Goal: Navigation & Orientation: Find specific page/section

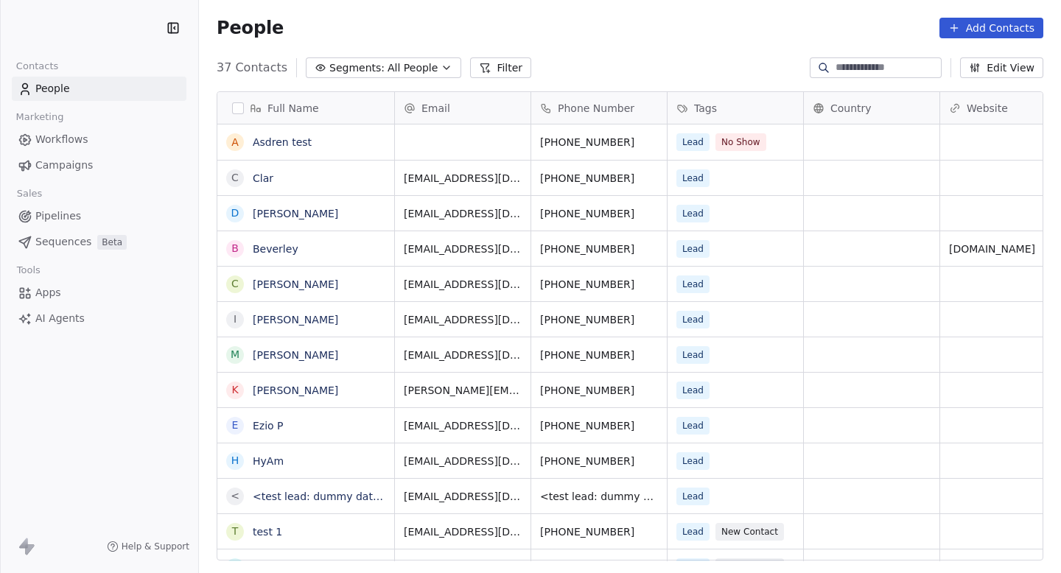
scroll to position [505, 862]
click at [285, 140] on link "Asdren test" at bounding box center [282, 142] width 59 height 12
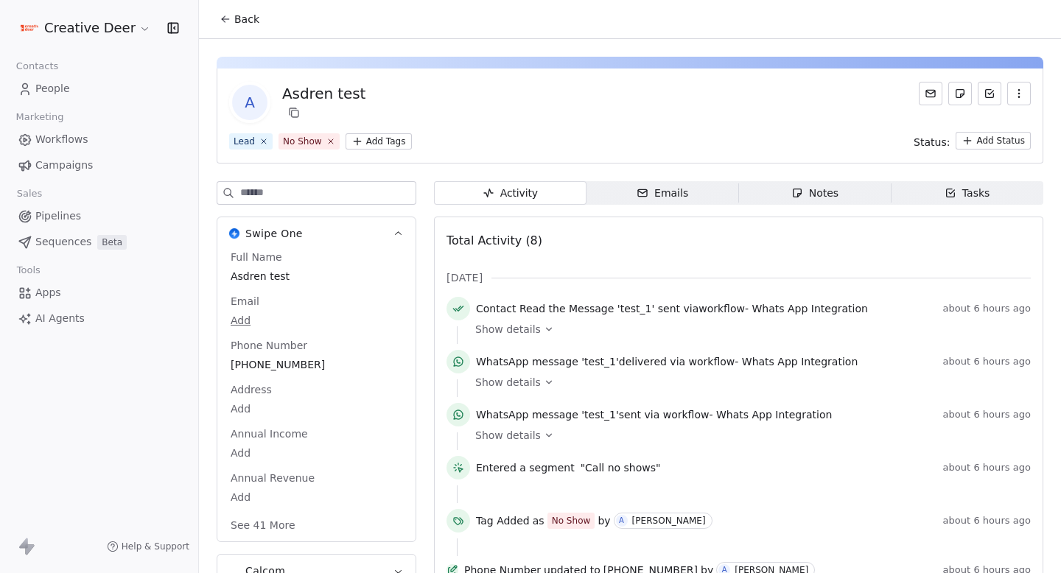
click at [535, 326] on span "Show details" at bounding box center [508, 329] width 66 height 15
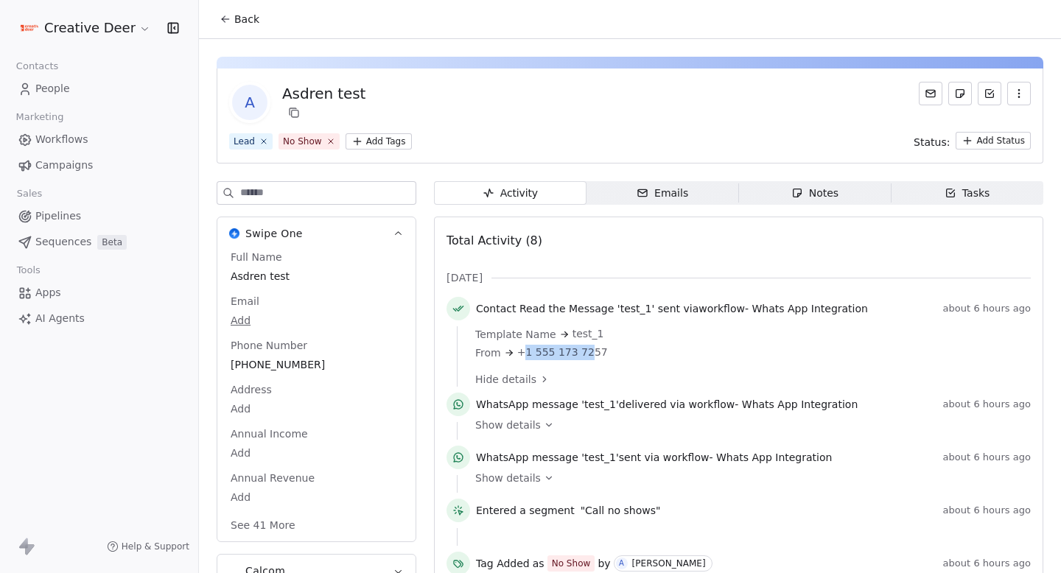
drag, startPoint x: 524, startPoint y: 353, endPoint x: 588, endPoint y: 353, distance: 64.1
click at [584, 353] on span "+1 555 173 7257" at bounding box center [562, 352] width 91 height 15
click at [588, 353] on span "+1 555 173 7257" at bounding box center [562, 352] width 91 height 15
click at [233, 18] on button "Back" at bounding box center [239, 19] width 57 height 27
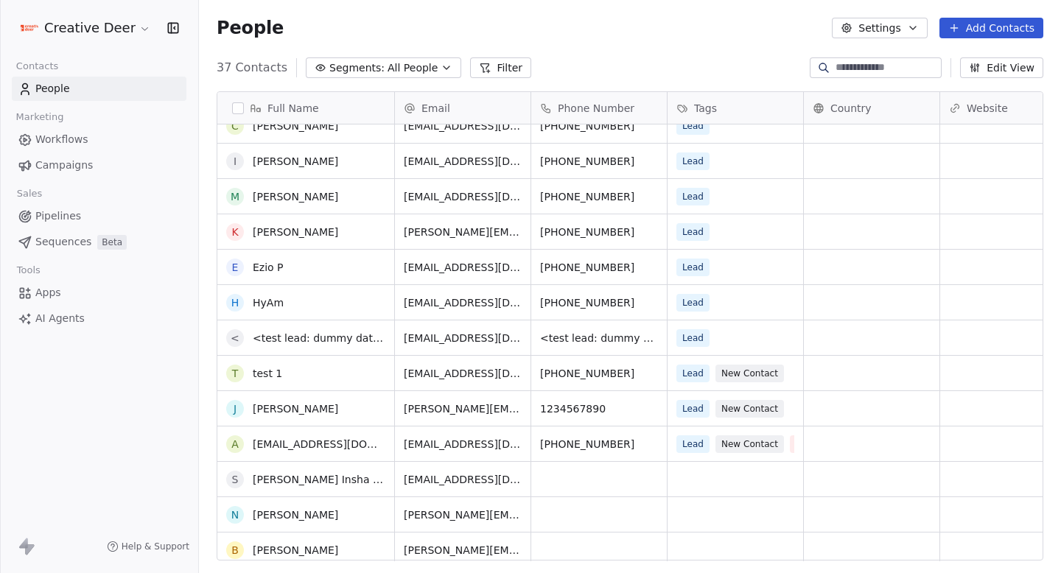
scroll to position [161, 0]
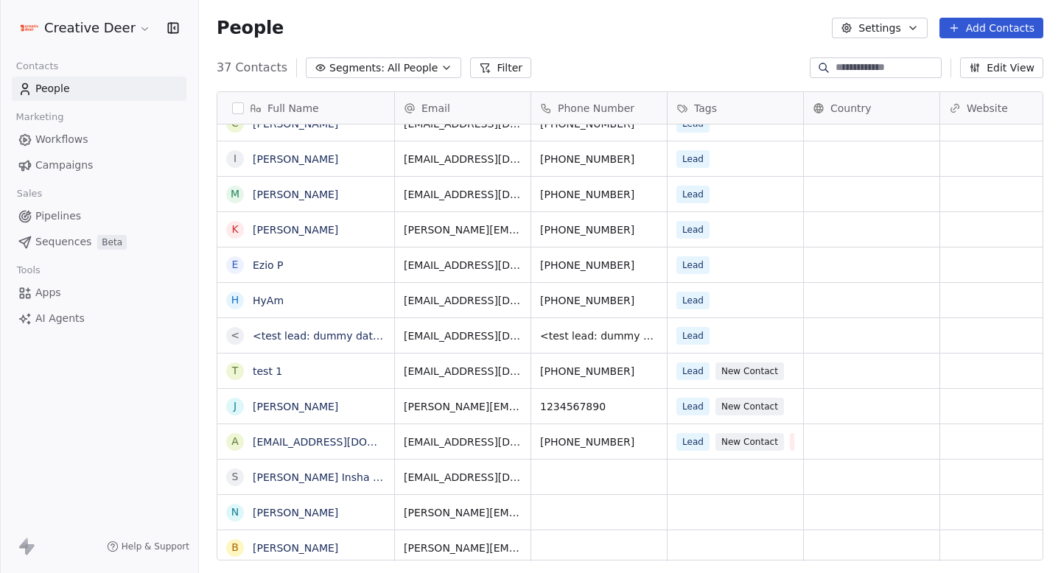
click at [66, 301] on link "Apps" at bounding box center [99, 293] width 175 height 24
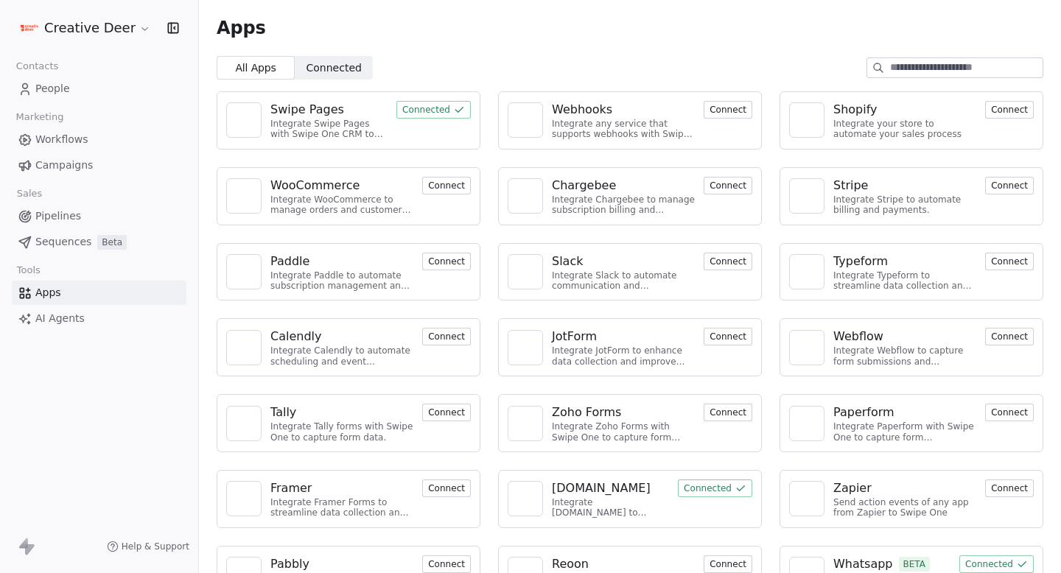
click at [817, 566] on img at bounding box center [807, 575] width 22 height 22
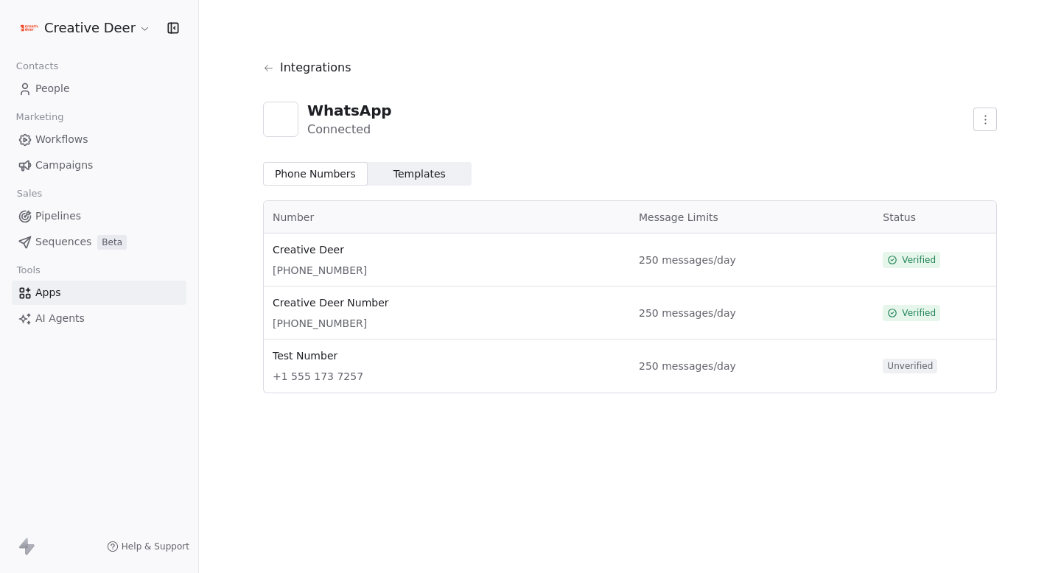
drag, startPoint x: 273, startPoint y: 270, endPoint x: 436, endPoint y: 272, distance: 162.9
click at [436, 272] on span "+44 7868 788702" at bounding box center [447, 270] width 349 height 15
click at [436, 274] on span "+44 7868 788702" at bounding box center [447, 270] width 349 height 15
click at [31, 29] on html "Creative Deer Contacts People Marketing Workflows Campaigns Sales Pipelines Seq…" at bounding box center [530, 286] width 1061 height 573
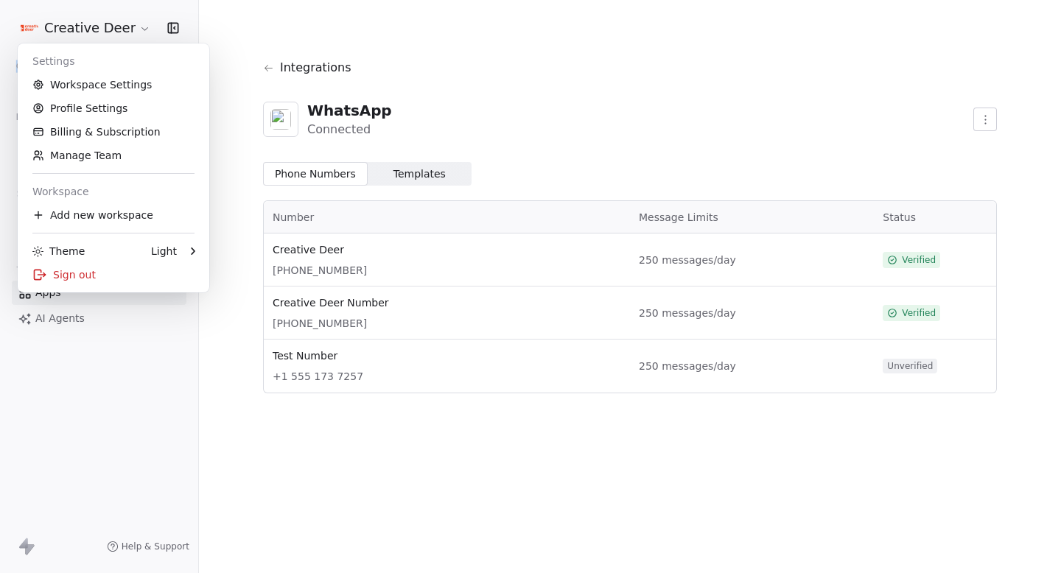
click at [31, 29] on html "Creative Deer Contacts People Marketing Workflows Campaigns Sales Pipelines Seq…" at bounding box center [530, 286] width 1061 height 573
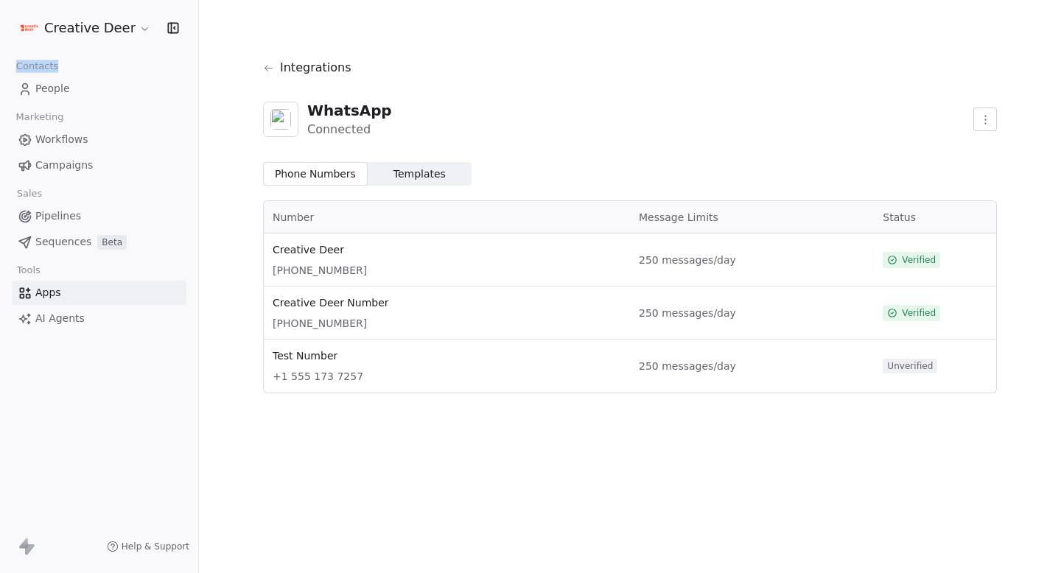
click at [59, 91] on span "People" at bounding box center [52, 88] width 35 height 15
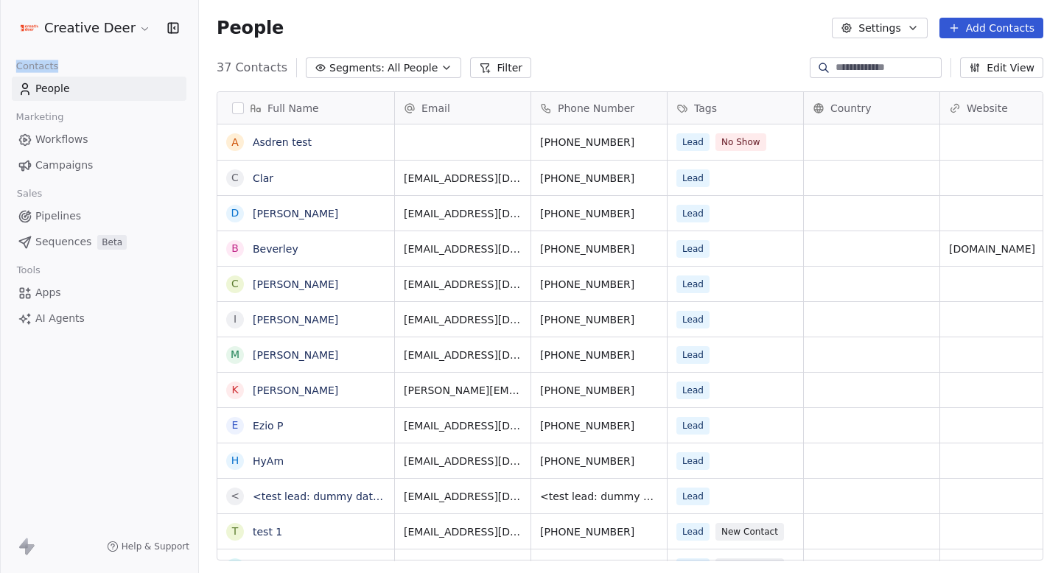
scroll to position [505, 862]
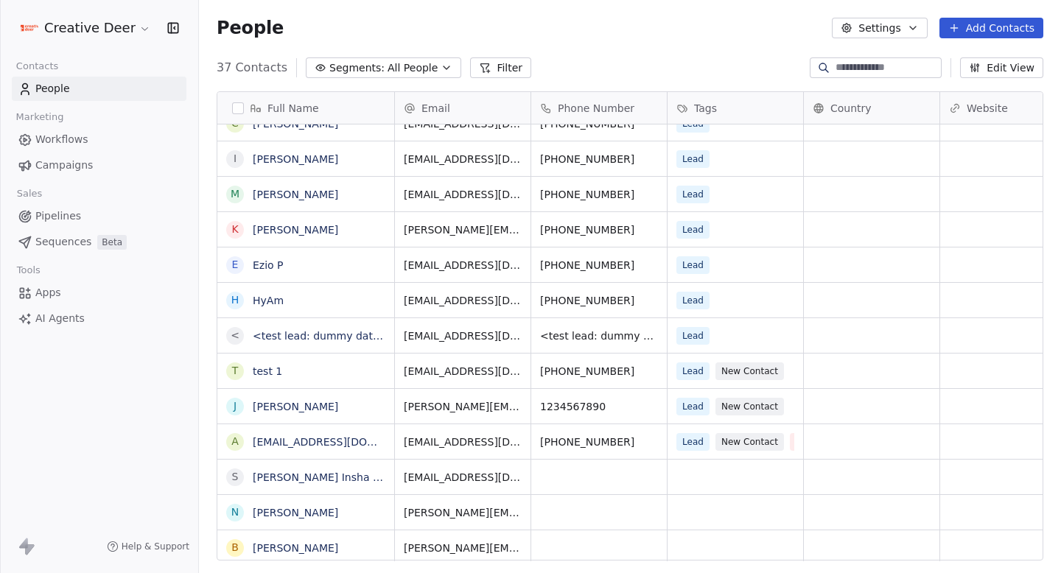
click at [0, 104] on div at bounding box center [0, 286] width 1 height 573
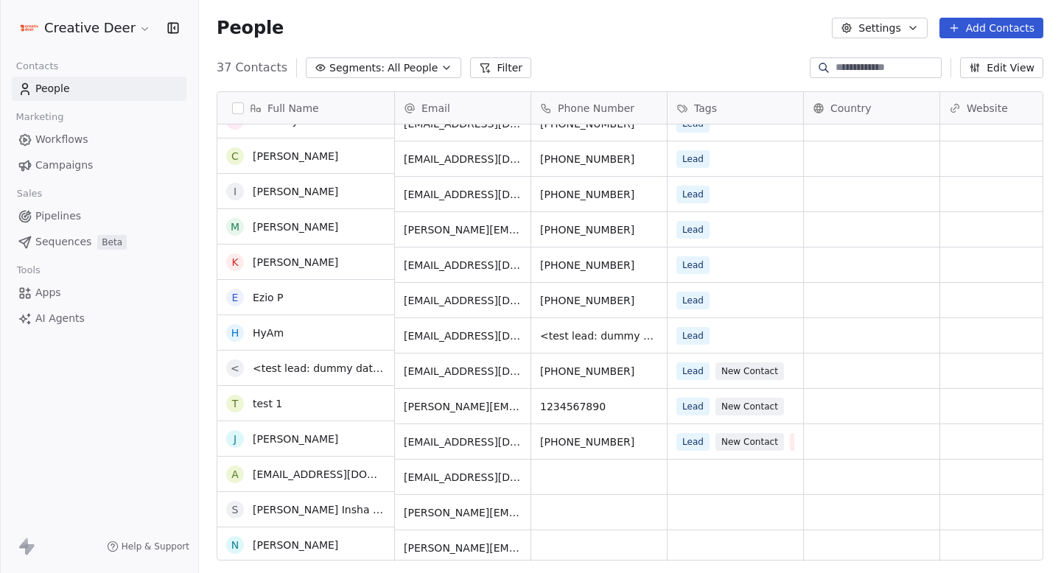
scroll to position [127, 0]
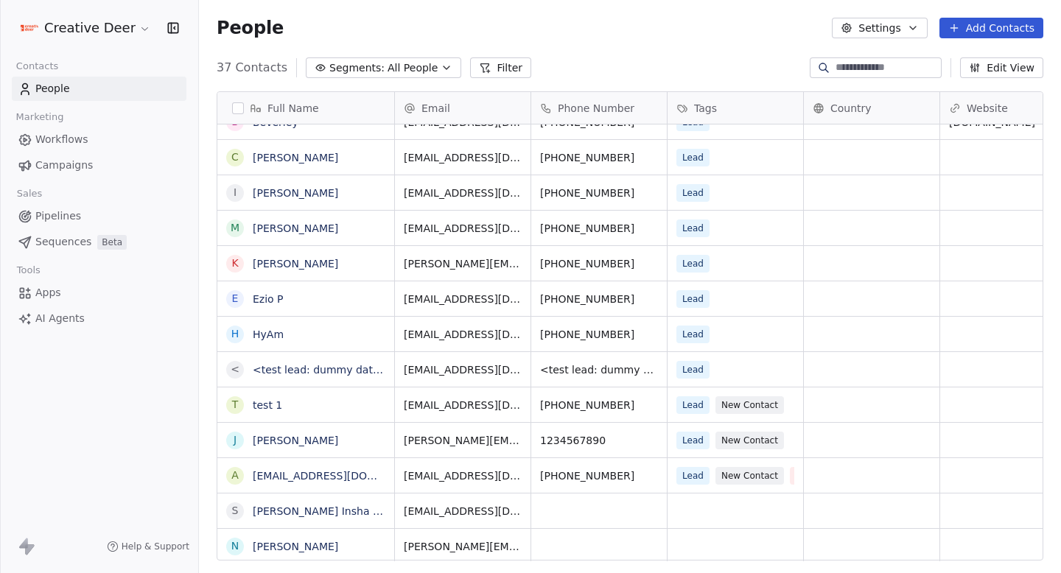
click at [85, 136] on span "Workflows" at bounding box center [61, 139] width 53 height 15
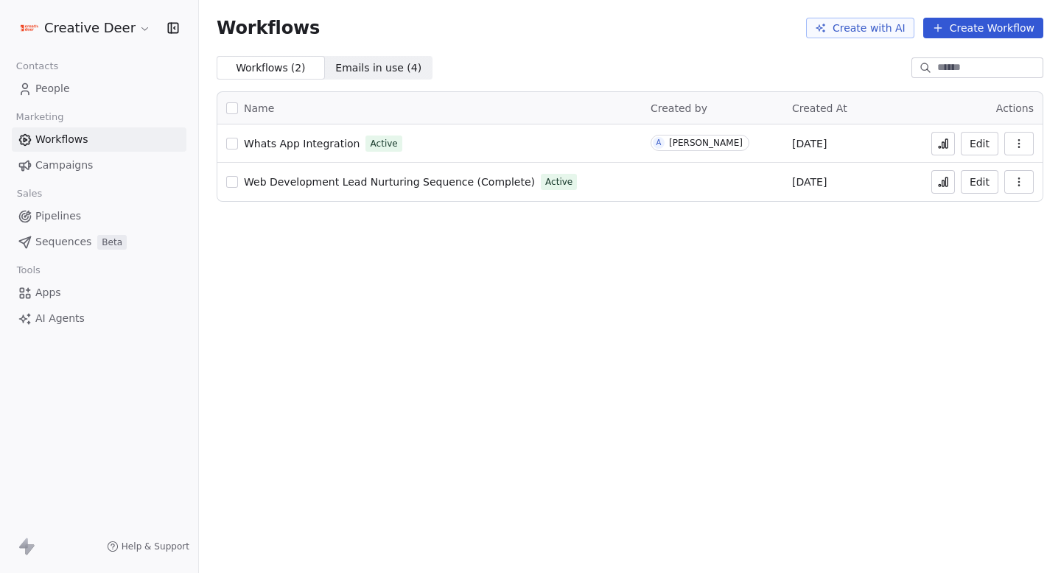
click at [320, 150] on link "Whats App Integration" at bounding box center [302, 143] width 116 height 15
click at [270, 143] on span "Whats App Integration" at bounding box center [302, 144] width 116 height 12
click at [50, 90] on span "People" at bounding box center [52, 88] width 35 height 15
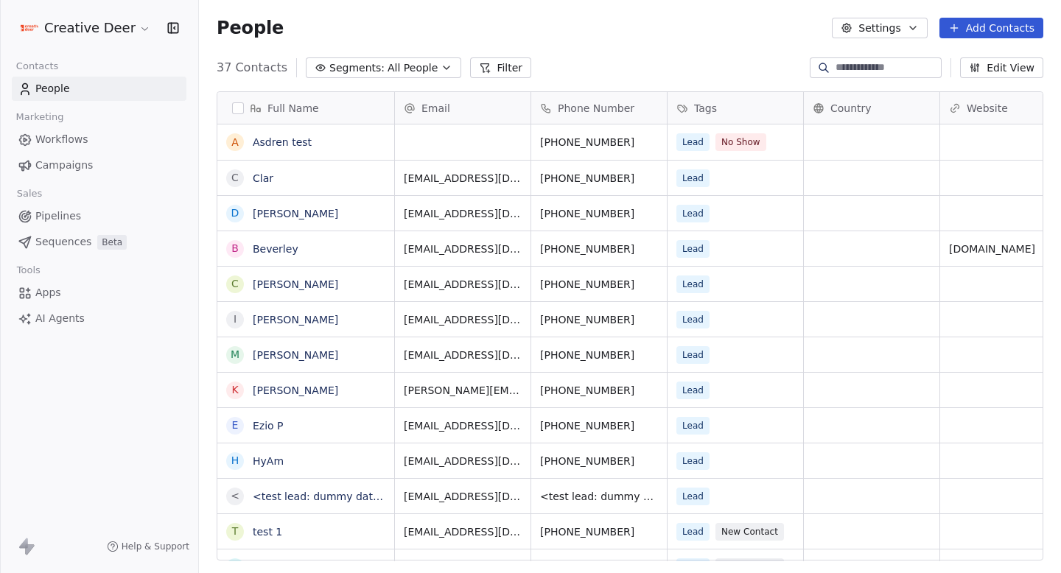
click at [852, 74] on input at bounding box center [887, 67] width 103 height 15
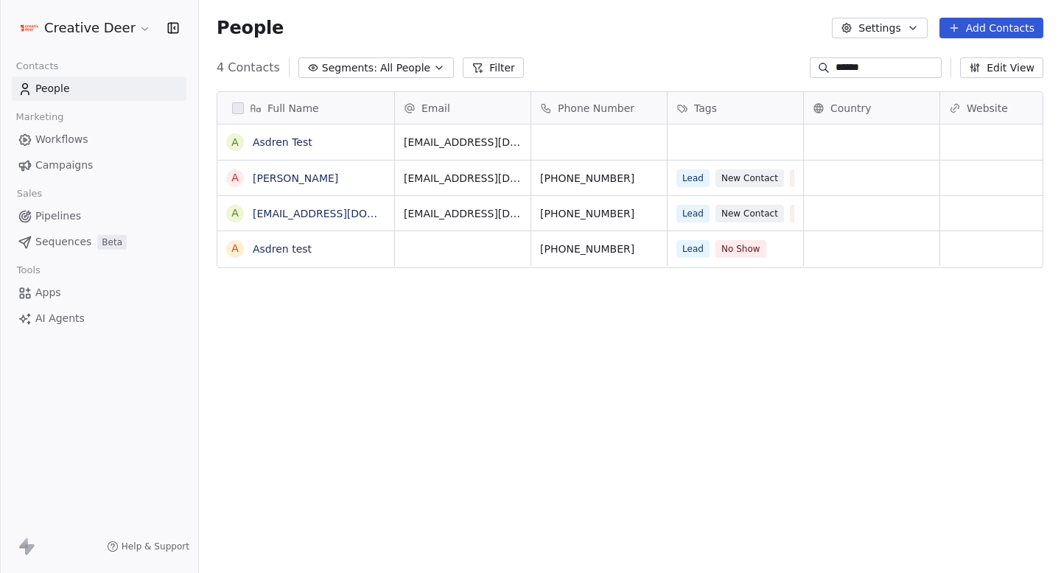
scroll to position [505, 862]
type input "******"
click at [307, 178] on link "[PERSON_NAME]" at bounding box center [295, 178] width 85 height 12
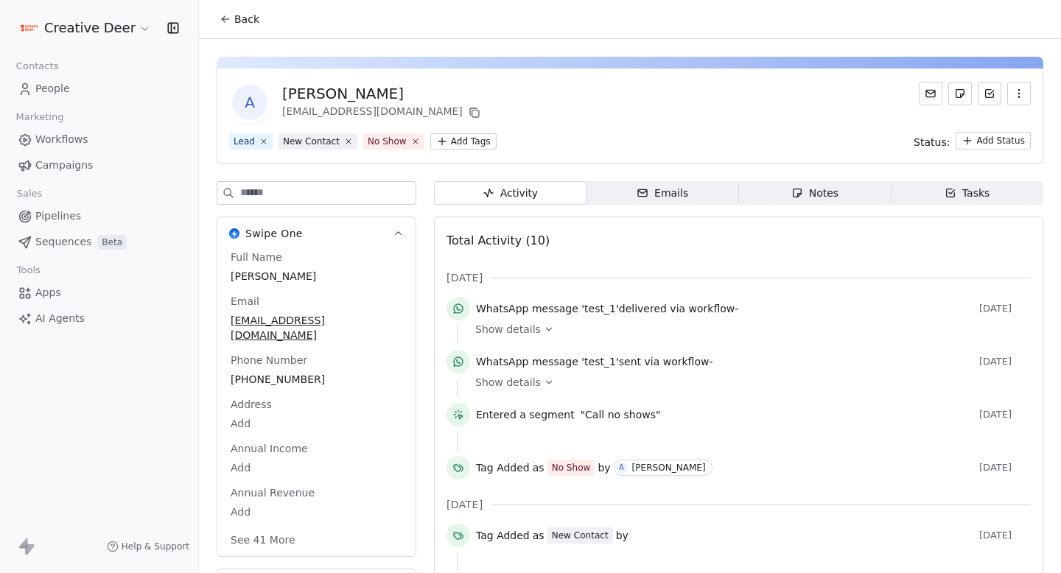
click at [228, 23] on icon at bounding box center [226, 19] width 12 height 12
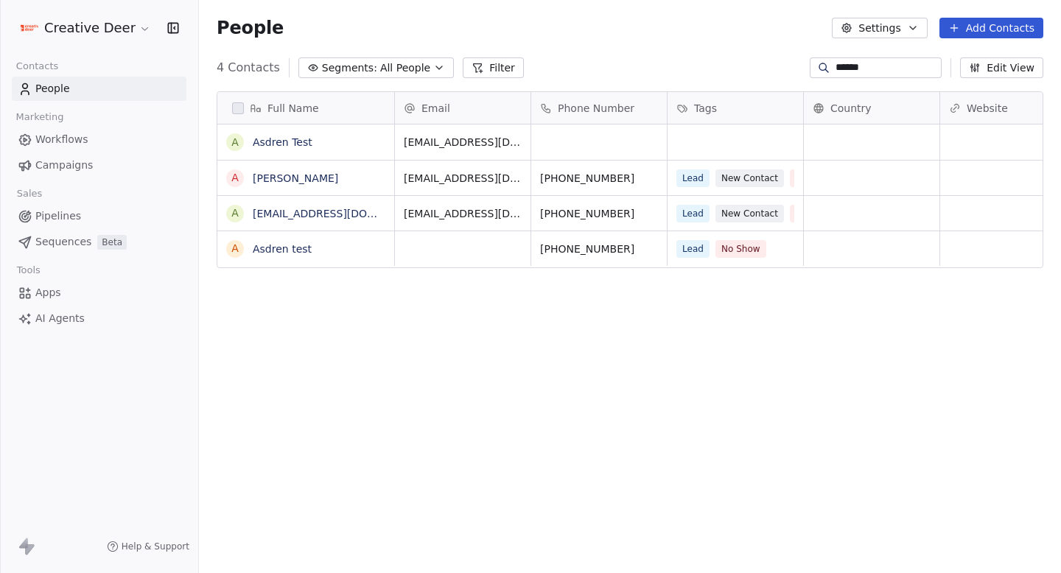
scroll to position [505, 862]
click at [297, 209] on link "[EMAIL_ADDRESS][DOMAIN_NAME]" at bounding box center [343, 214] width 181 height 12
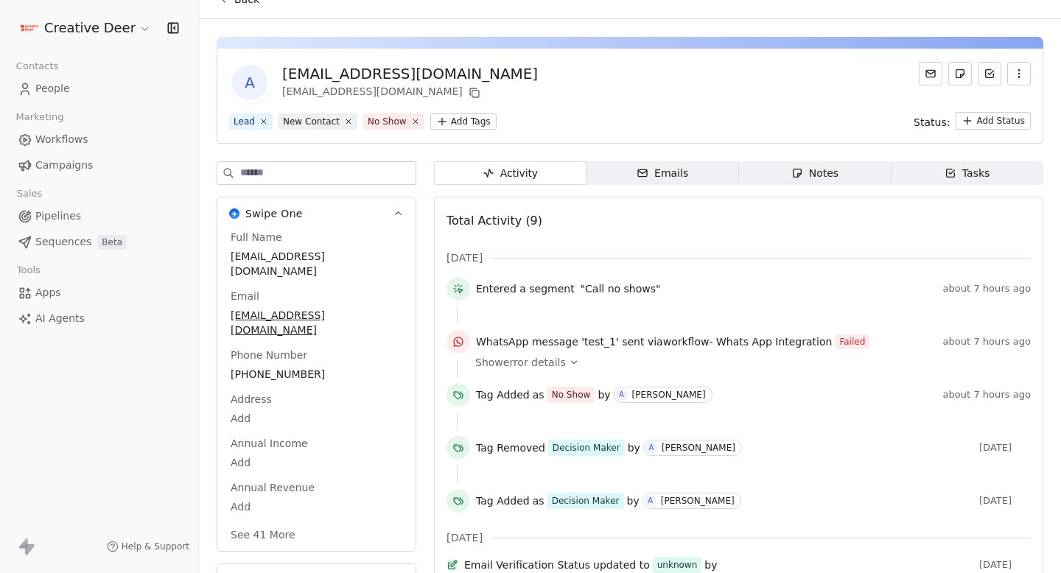
scroll to position [21, 0]
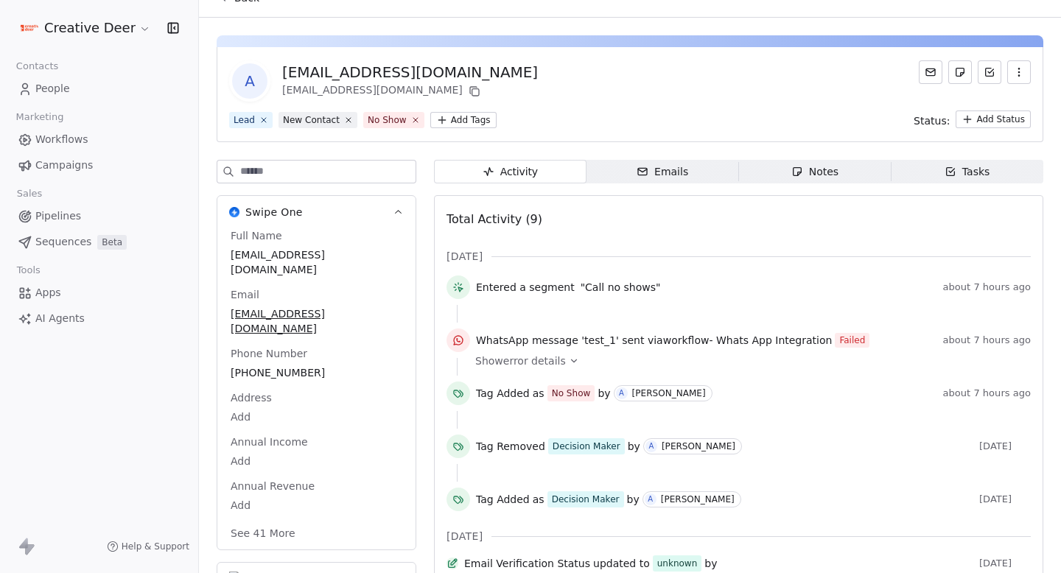
click at [570, 359] on icon at bounding box center [574, 361] width 10 height 10
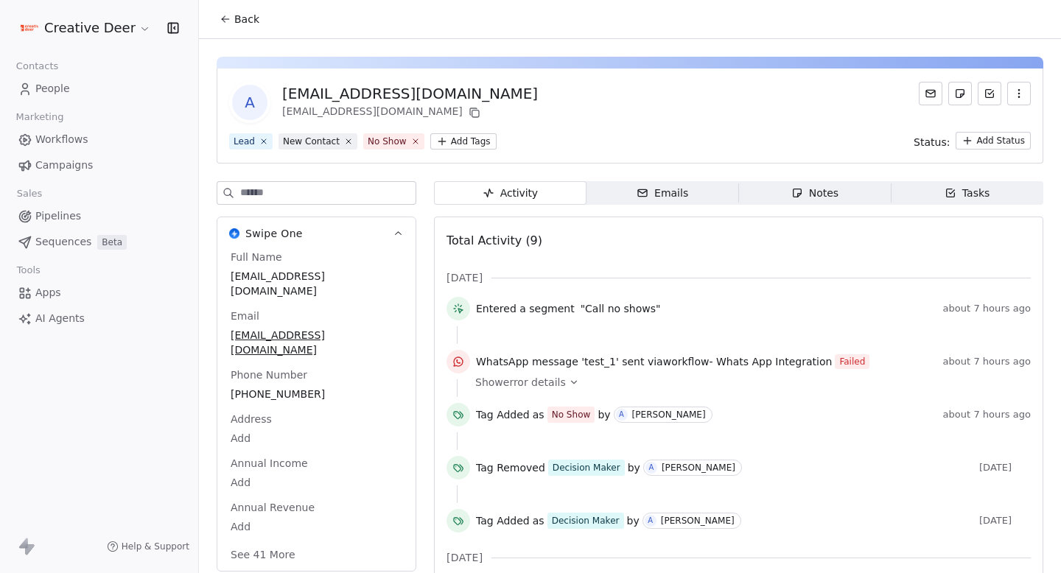
click at [59, 287] on span "Apps" at bounding box center [48, 292] width 26 height 15
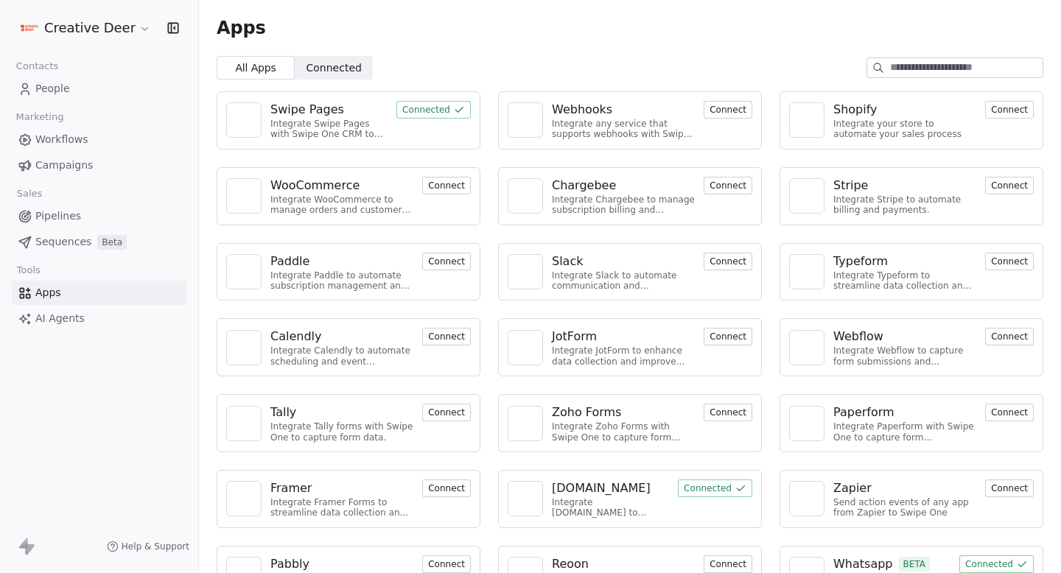
scroll to position [42, 0]
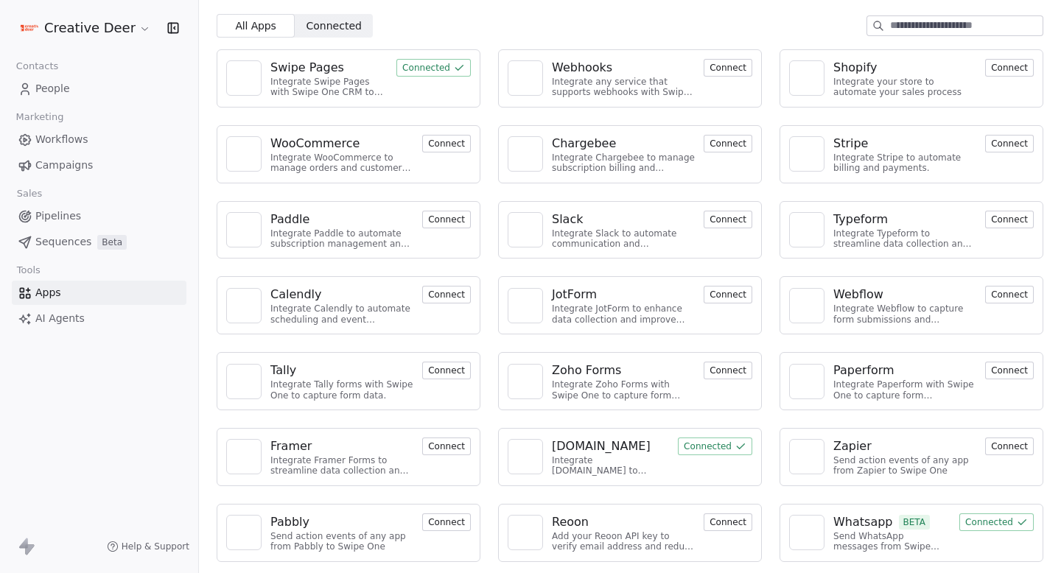
click at [794, 533] on div at bounding box center [806, 532] width 35 height 35
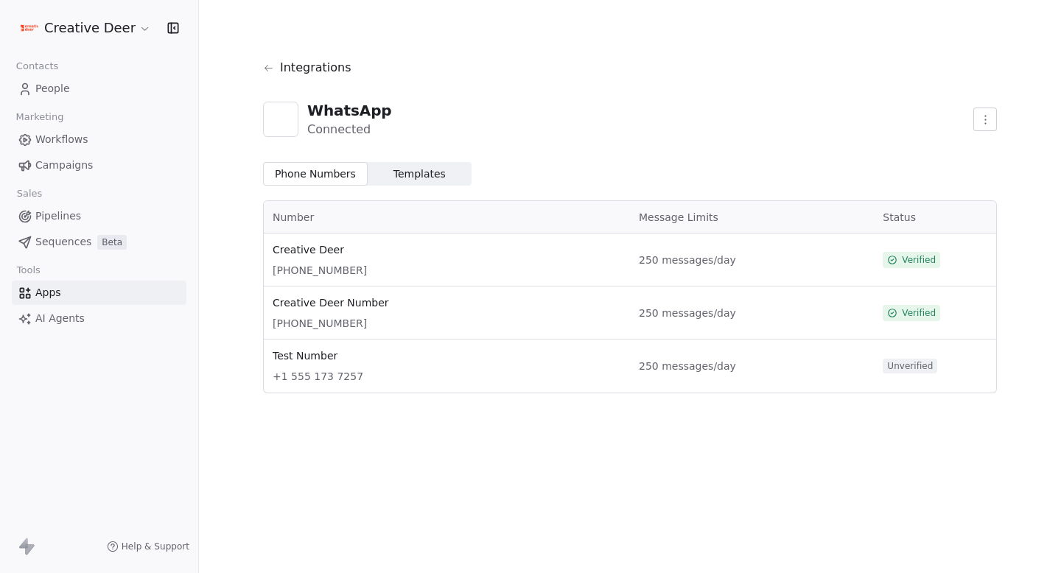
click at [53, 160] on span "Campaigns" at bounding box center [63, 165] width 57 height 15
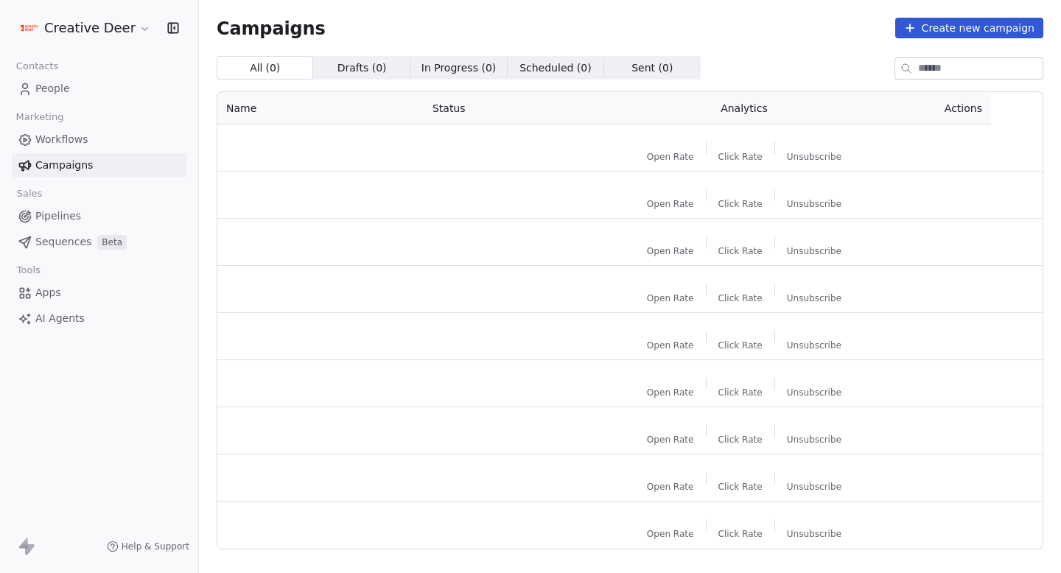
click at [63, 141] on span "Workflows" at bounding box center [61, 139] width 53 height 15
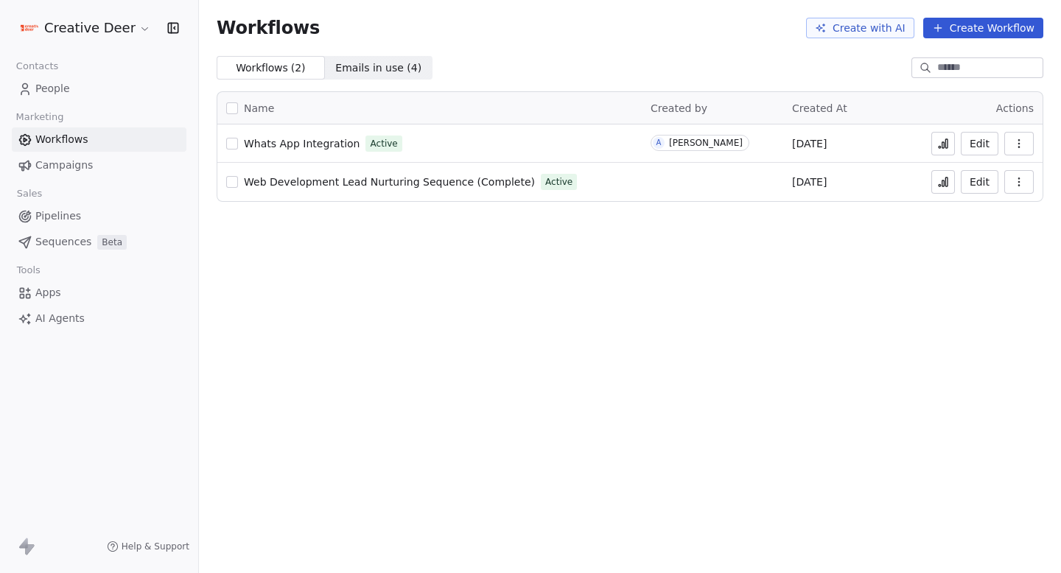
click at [337, 141] on span "Whats App Integration" at bounding box center [302, 144] width 116 height 12
click at [68, 294] on link "Apps" at bounding box center [99, 293] width 175 height 24
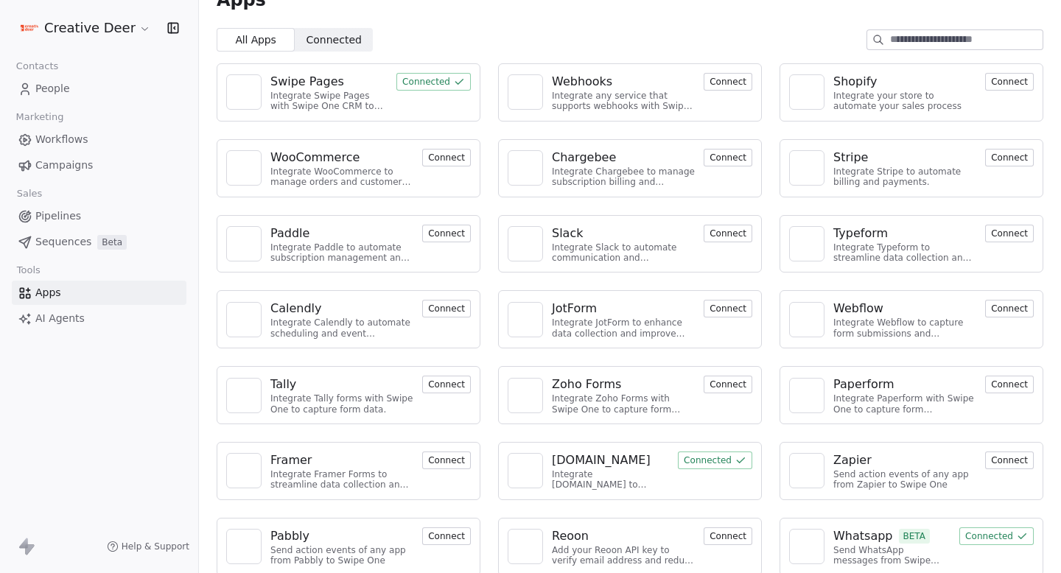
scroll to position [42, 0]
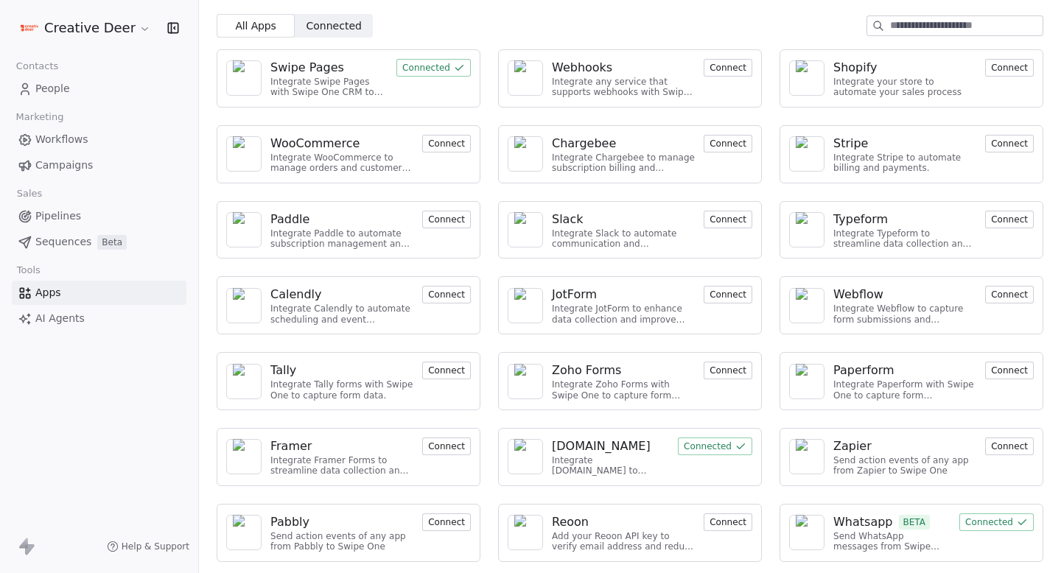
click at [801, 527] on img at bounding box center [807, 532] width 22 height 35
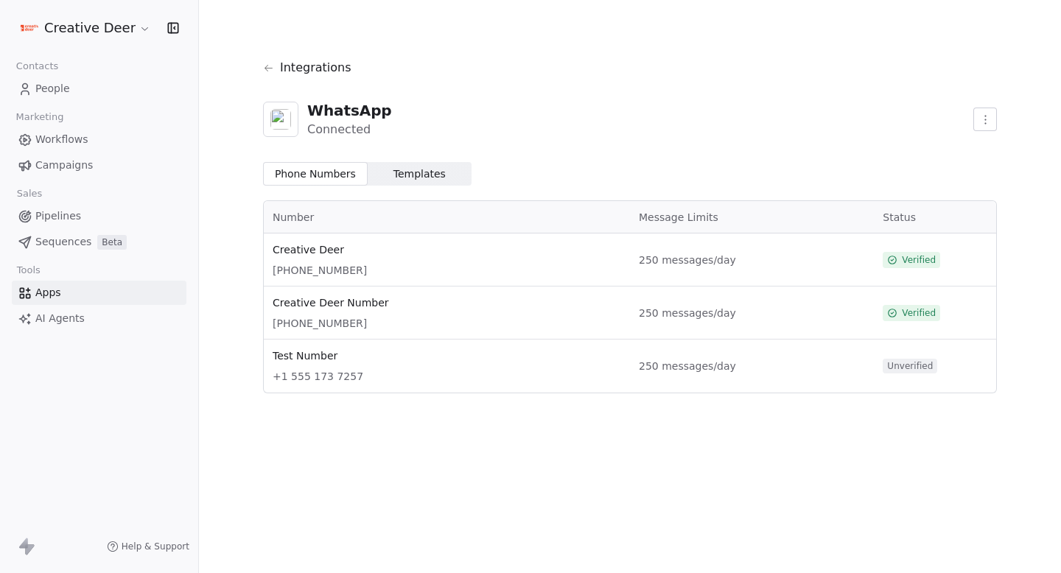
click at [84, 148] on link "Workflows" at bounding box center [99, 139] width 175 height 24
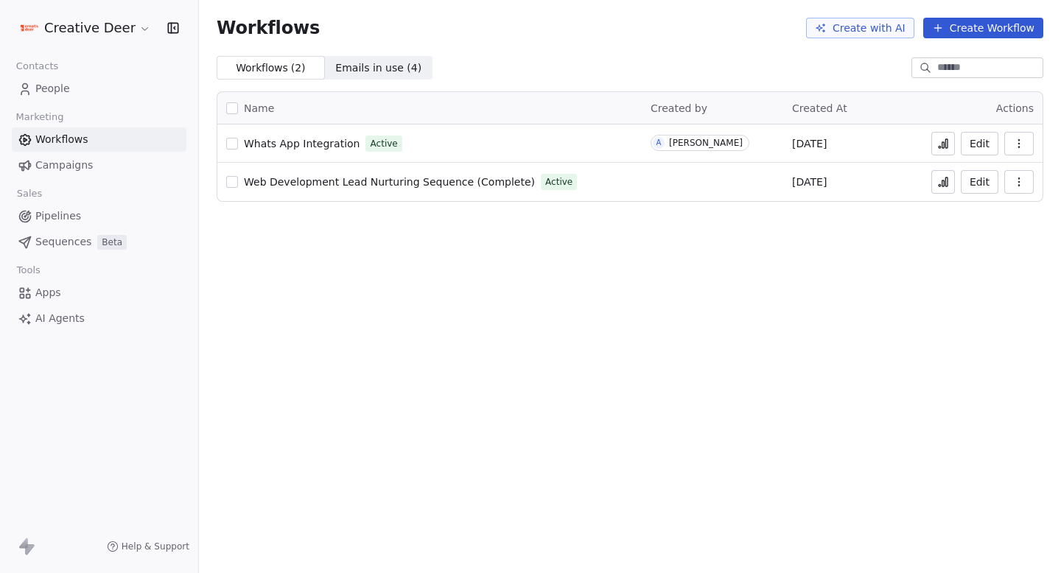
click at [282, 138] on span "Whats App Integration" at bounding box center [302, 144] width 116 height 12
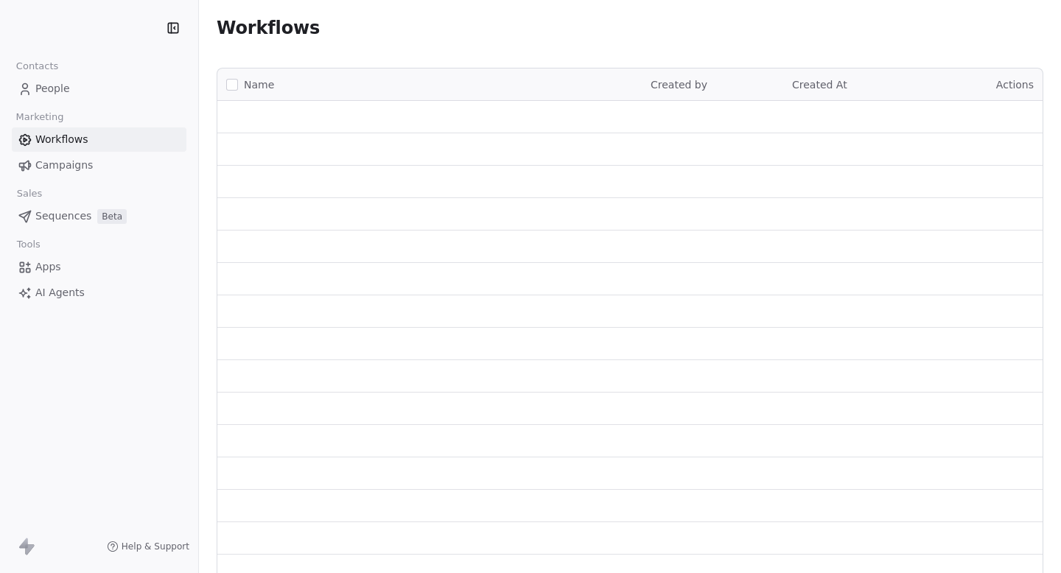
click at [139, 90] on link "People" at bounding box center [99, 89] width 175 height 24
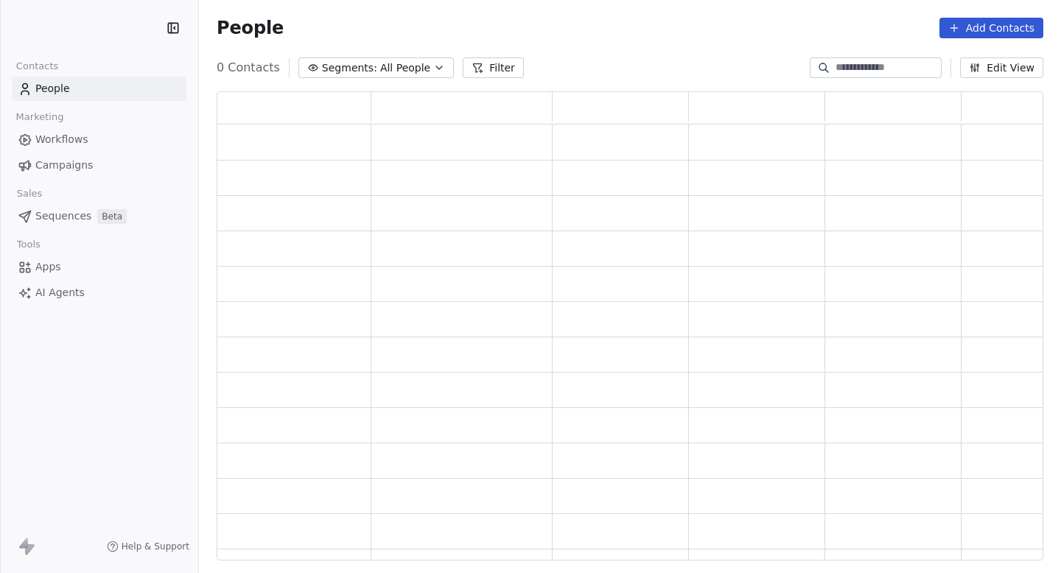
scroll to position [469, 827]
click at [1000, 30] on button "Add Contacts" at bounding box center [992, 28] width 104 height 21
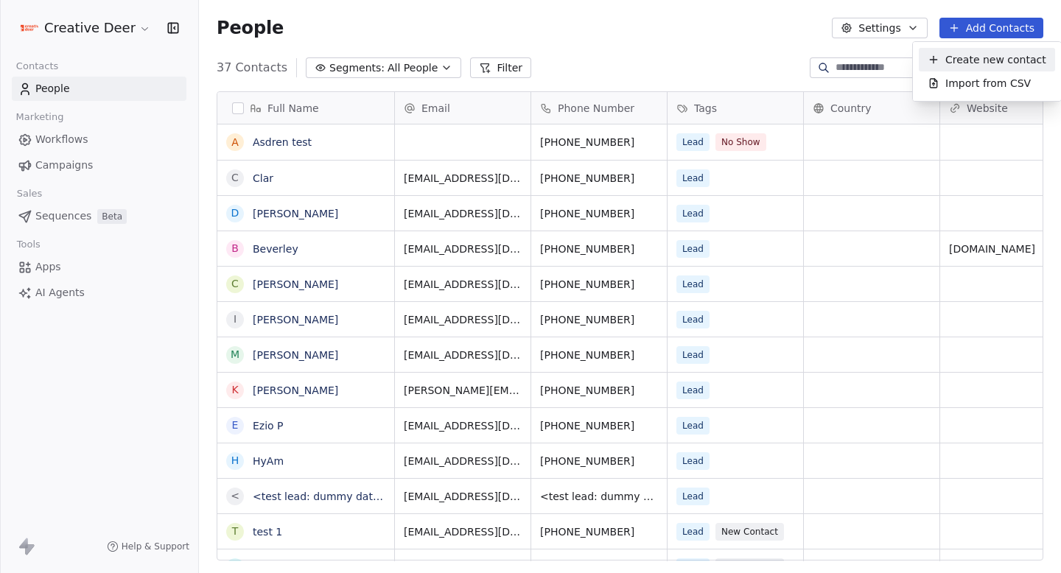
scroll to position [505, 862]
click at [943, 51] on div "Create new contact" at bounding box center [987, 60] width 136 height 24
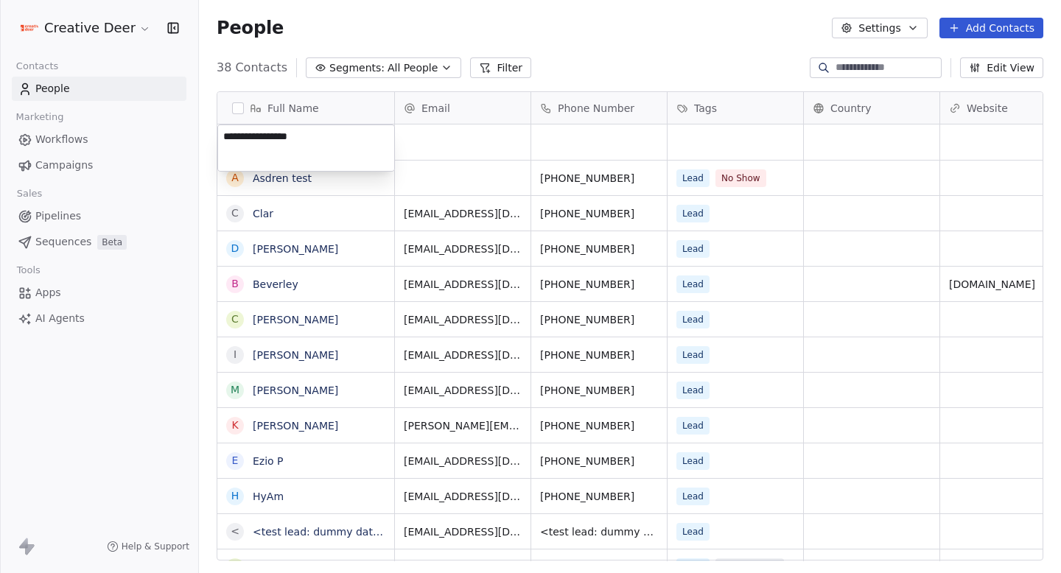
type textarea "**********"
click at [645, 52] on html "Creative Deer Contacts People Marketing Workflows Campaigns Sales Pipelines Seq…" at bounding box center [530, 286] width 1061 height 573
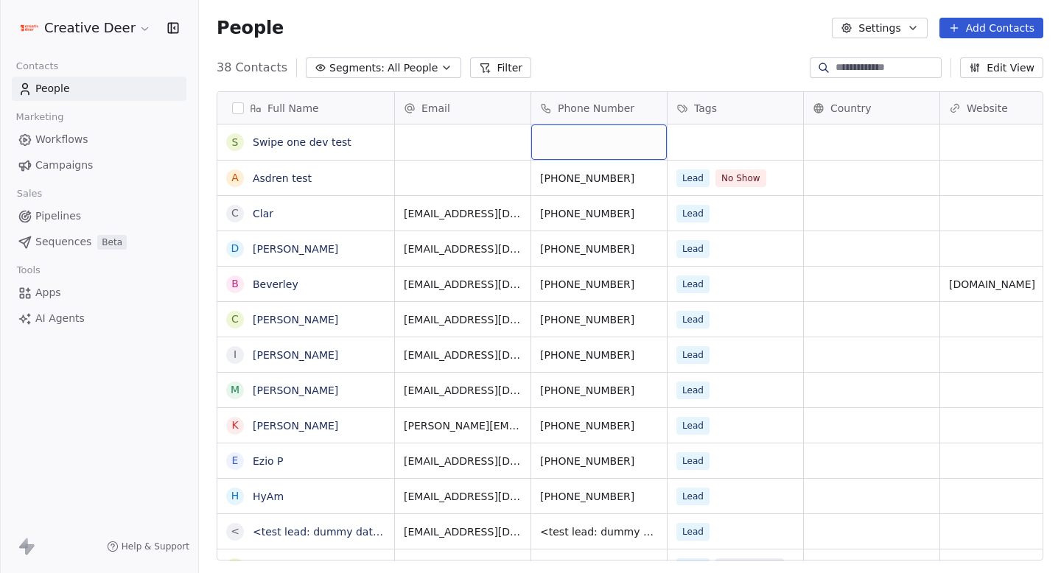
click at [584, 125] on div "grid" at bounding box center [599, 142] width 136 height 35
type input "*"
type input "**********"
click at [594, 55] on div "People Settings Add Contacts" at bounding box center [630, 28] width 862 height 56
click at [73, 184] on div "Sales" at bounding box center [99, 194] width 175 height 21
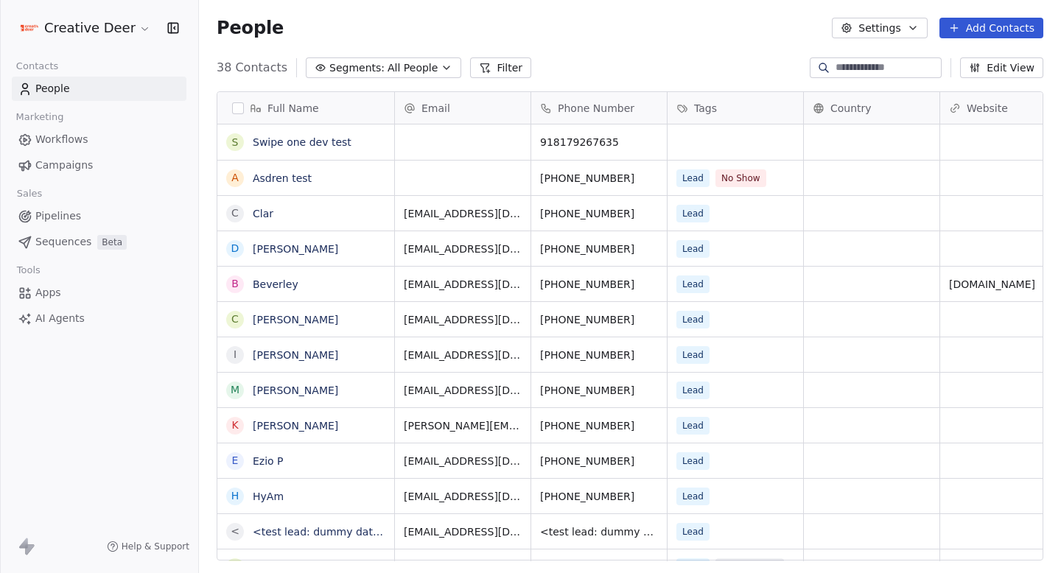
click at [94, 134] on link "Workflows" at bounding box center [99, 139] width 175 height 24
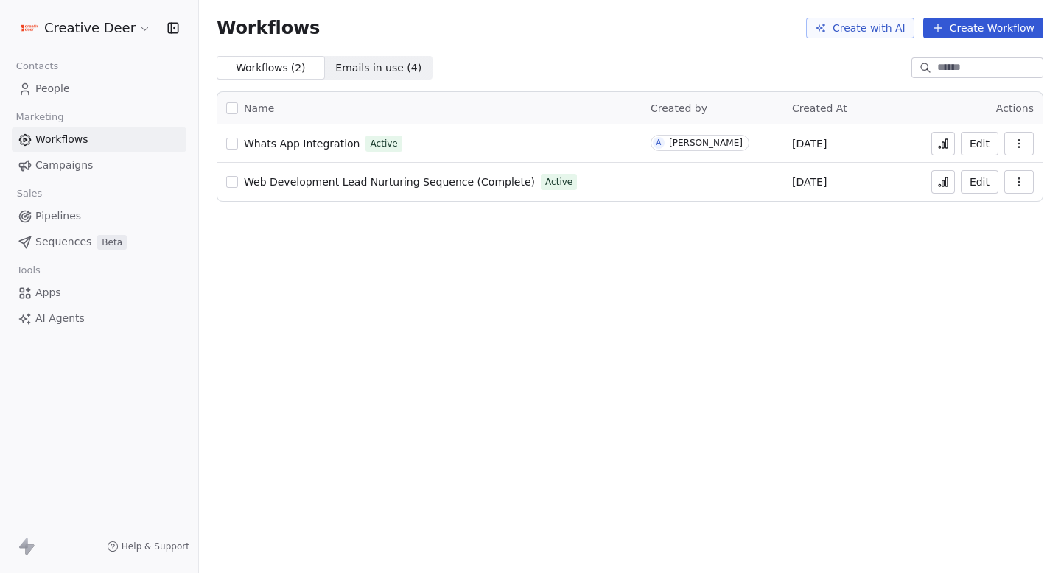
click at [88, 91] on link "People" at bounding box center [99, 89] width 175 height 24
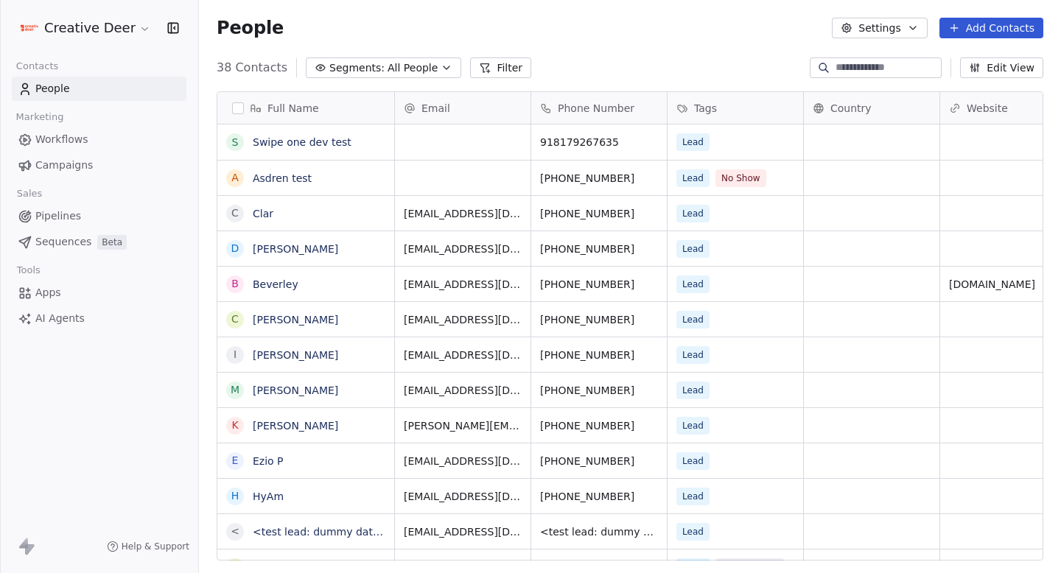
scroll to position [505, 862]
click at [69, 136] on span "Workflows" at bounding box center [61, 139] width 53 height 15
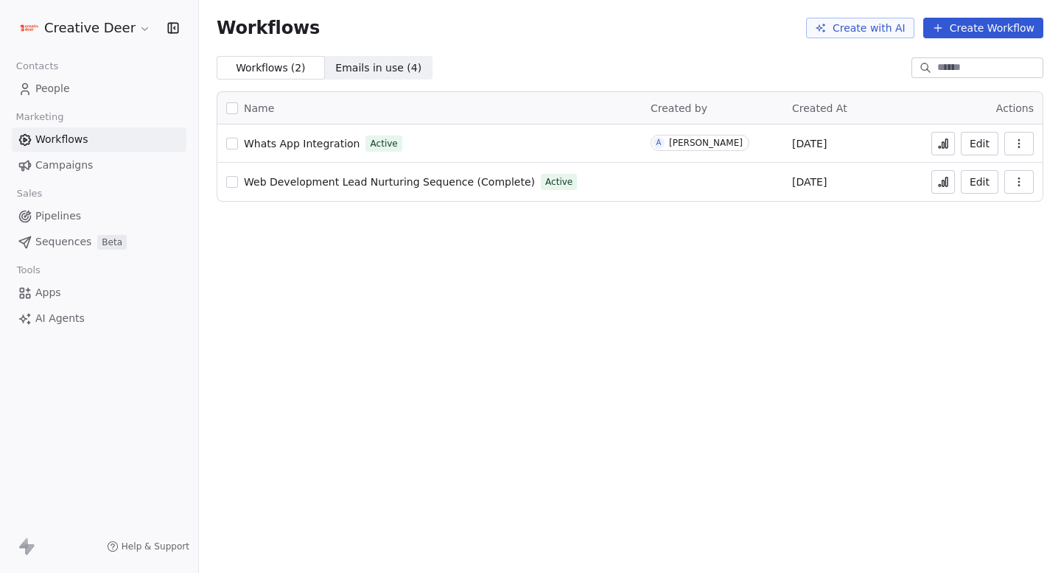
click at [317, 148] on span "Whats App Integration" at bounding box center [302, 144] width 116 height 12
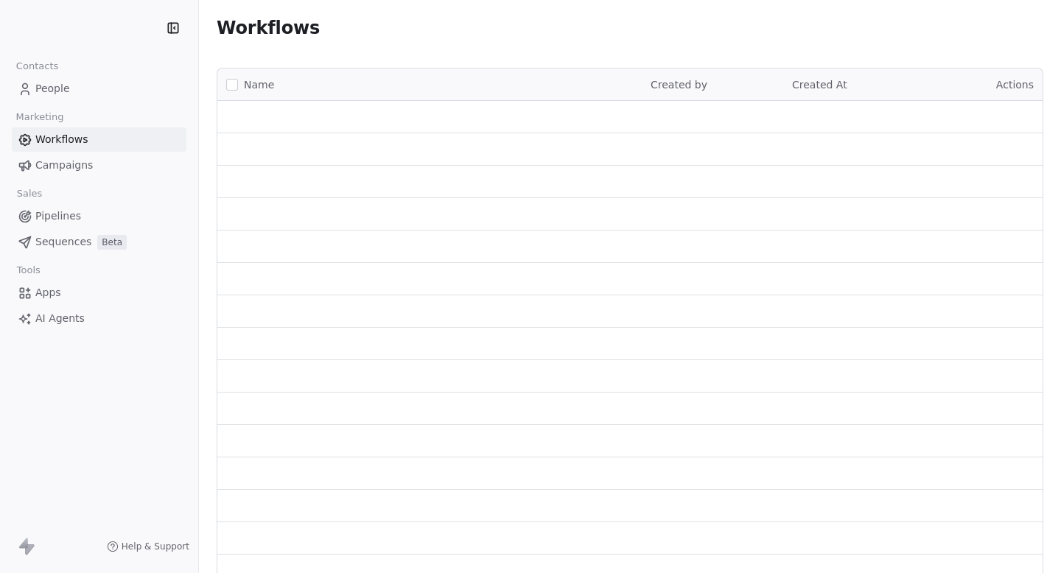
click at [54, 96] on span "People" at bounding box center [52, 88] width 35 height 15
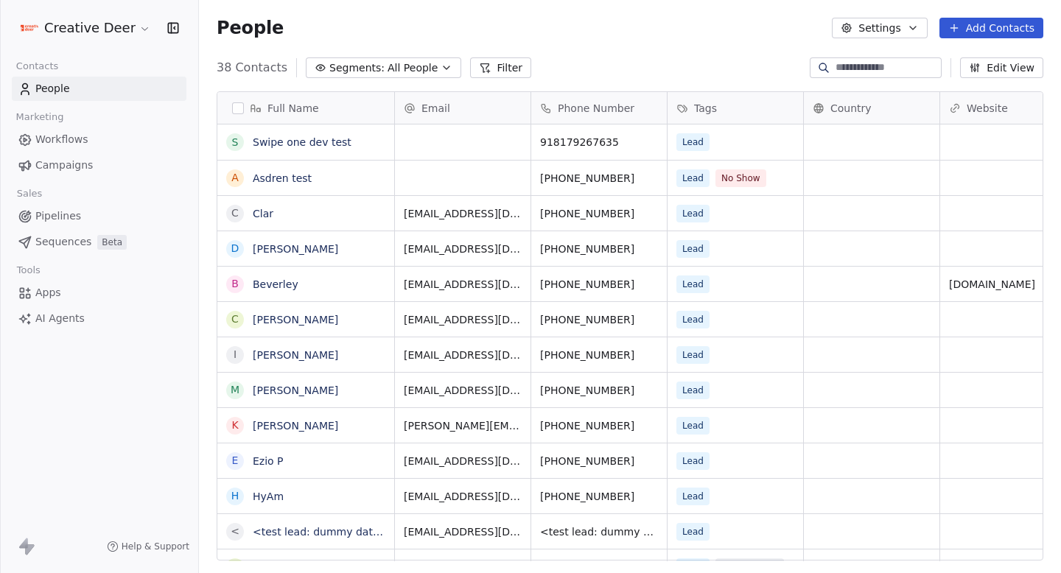
scroll to position [505, 862]
click at [745, 138] on div "Lead" at bounding box center [722, 142] width 90 height 18
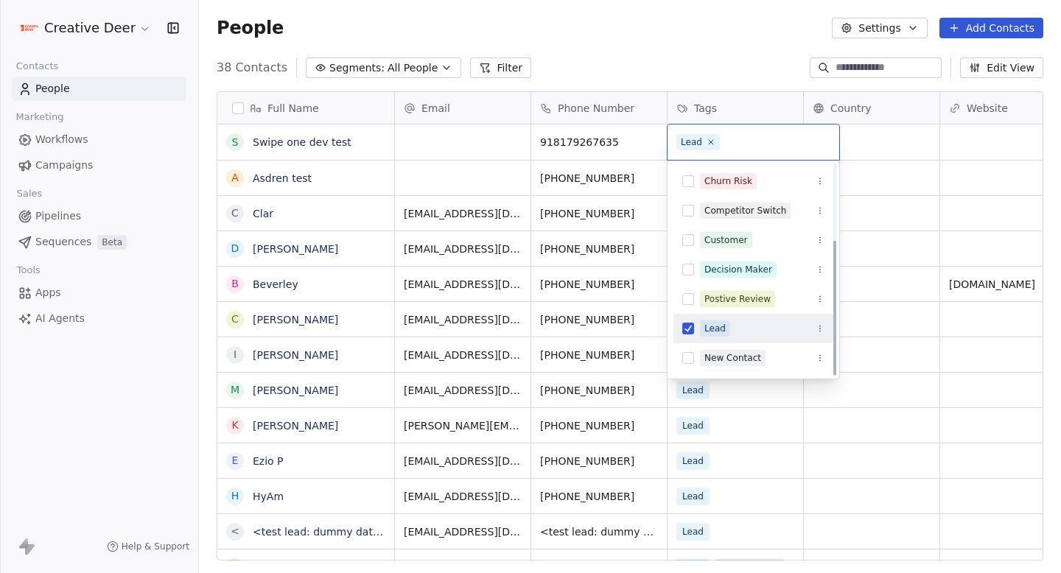
scroll to position [118, 0]
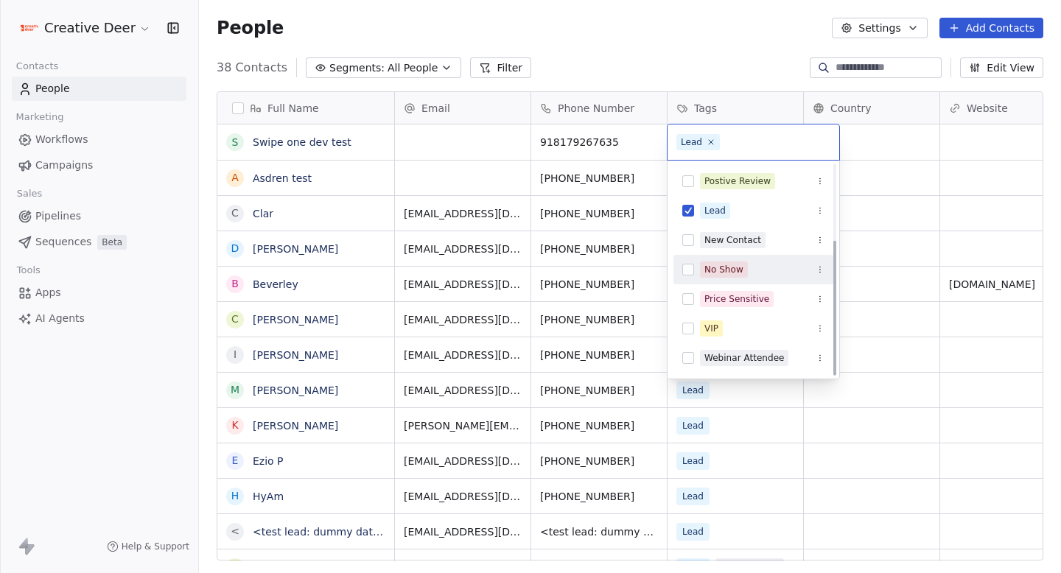
click at [737, 258] on div "No Show" at bounding box center [754, 270] width 160 height 24
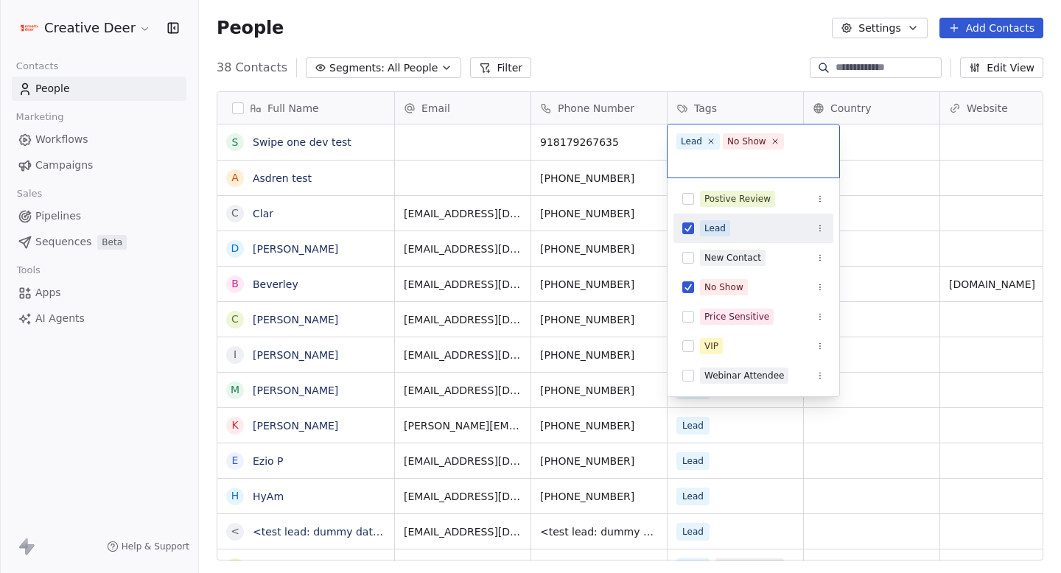
click at [727, 32] on html "Creative Deer Contacts People Marketing Workflows Campaigns Sales Pipelines Seq…" at bounding box center [530, 286] width 1061 height 573
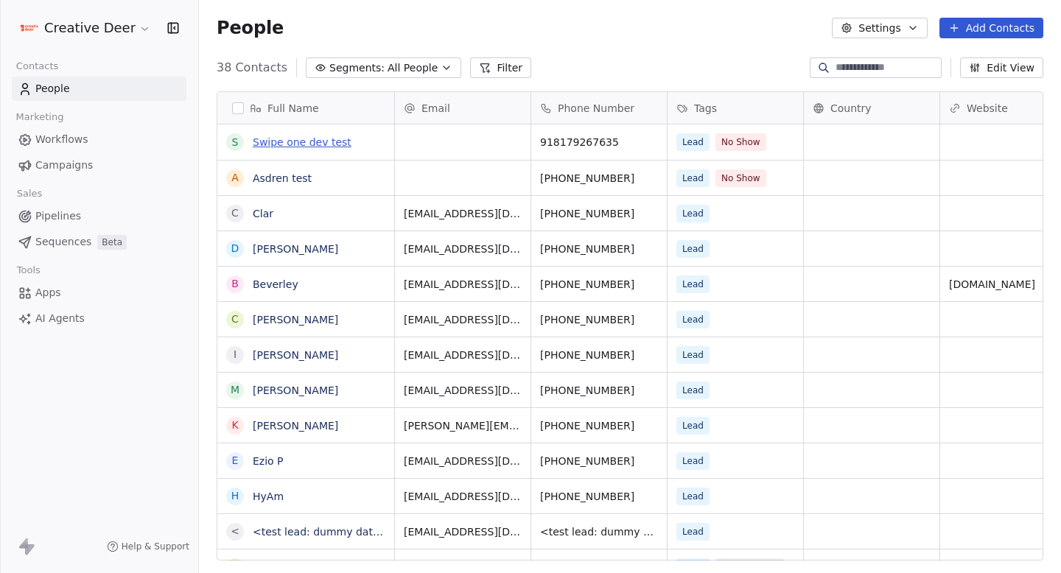
click at [312, 137] on link "Swipe one dev test" at bounding box center [302, 142] width 99 height 12
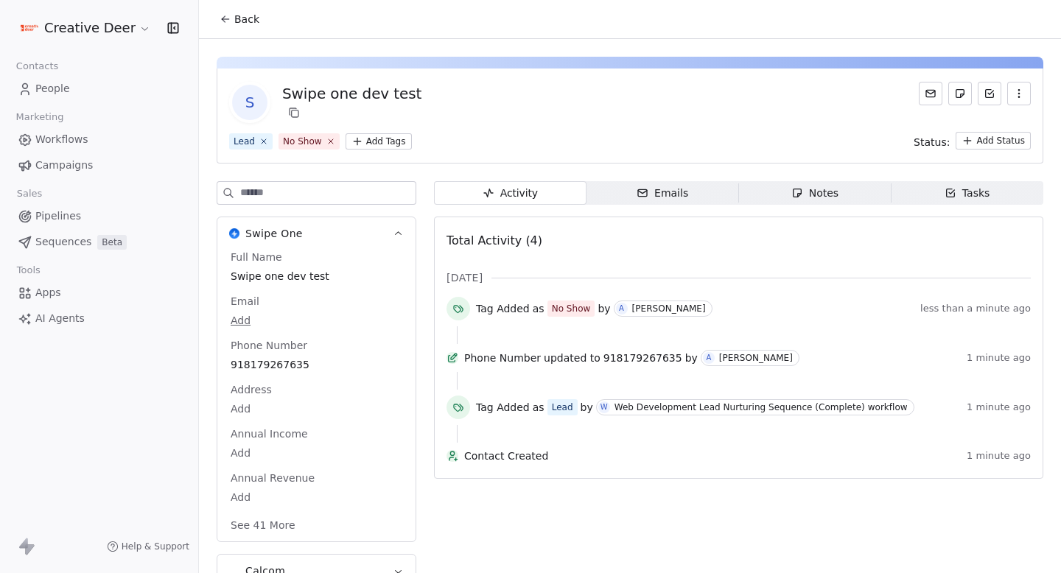
click at [88, 142] on link "Workflows" at bounding box center [99, 139] width 175 height 24
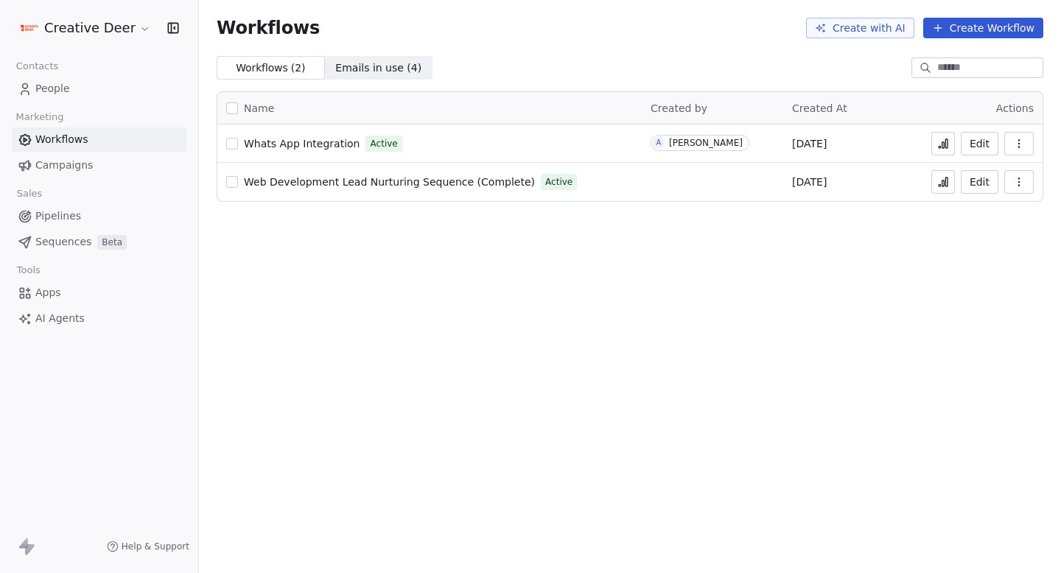
click at [949, 142] on icon at bounding box center [943, 144] width 12 height 12
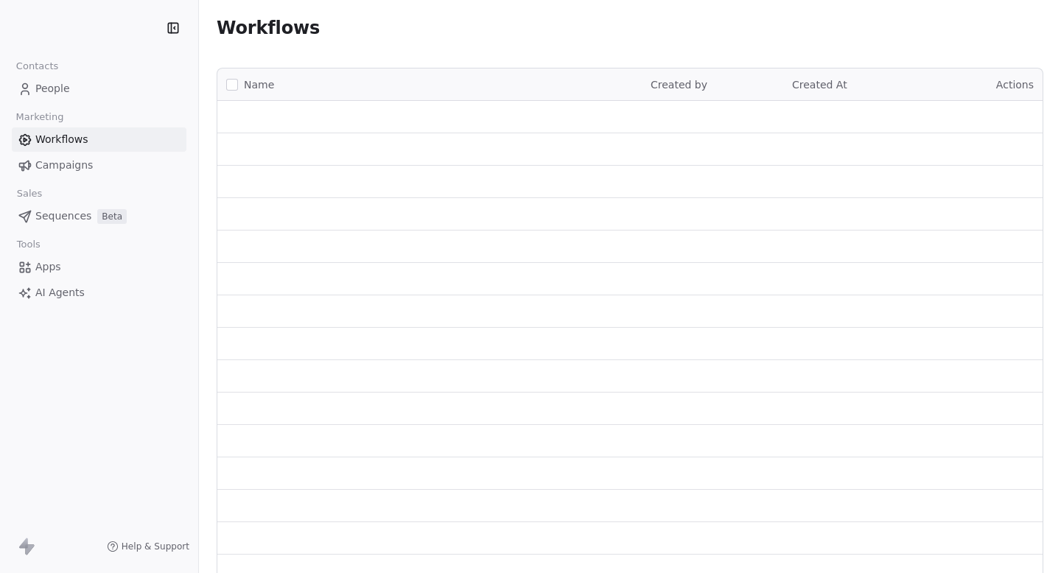
click at [97, 74] on div "Contacts" at bounding box center [99, 66] width 175 height 21
click at [78, 91] on link "People" at bounding box center [99, 89] width 175 height 24
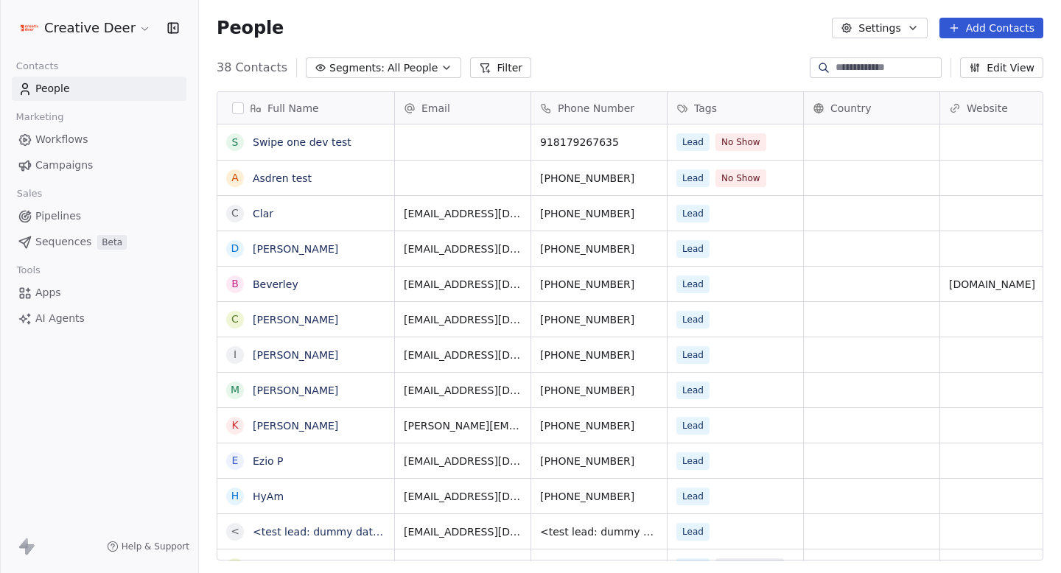
scroll to position [505, 862]
click at [310, 136] on link "Swipe one dev test" at bounding box center [302, 142] width 99 height 12
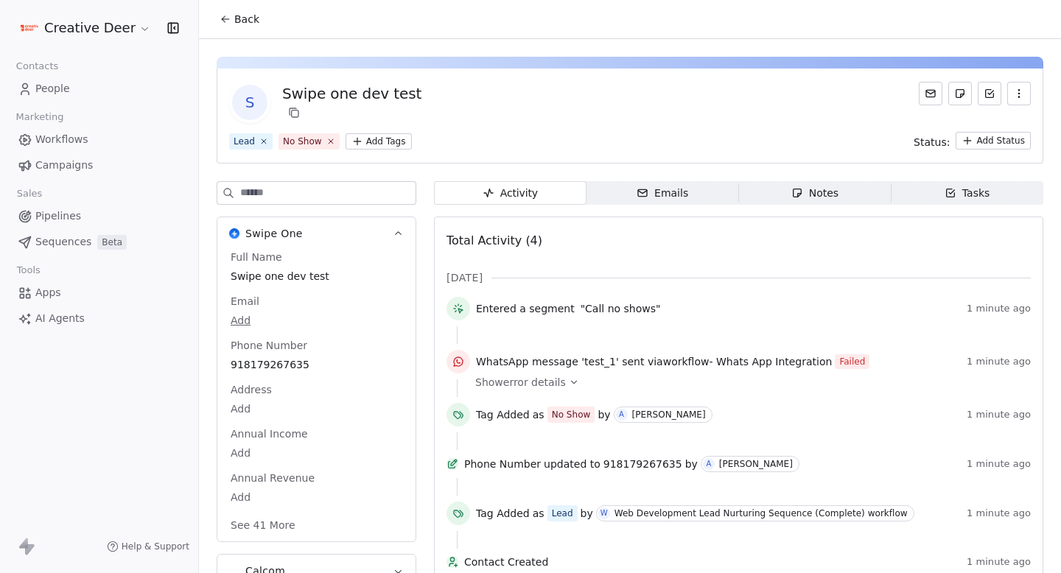
click at [549, 383] on span "Show error details" at bounding box center [520, 382] width 91 height 15
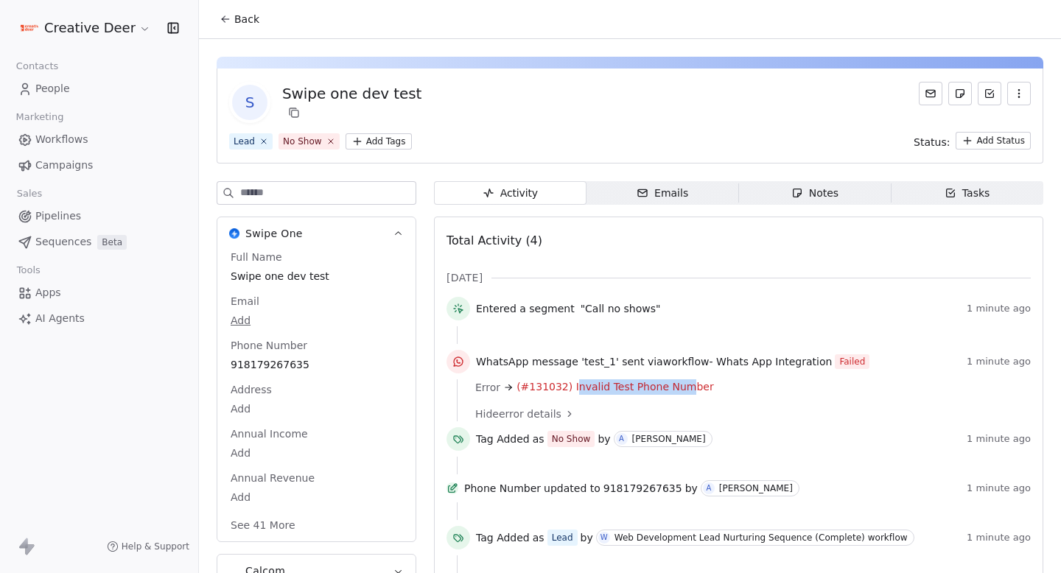
drag, startPoint x: 570, startPoint y: 385, endPoint x: 678, endPoint y: 385, distance: 108.3
click at [678, 385] on span "(#131032) Invalid Test Phone Number" at bounding box center [616, 387] width 198 height 15
drag, startPoint x: 714, startPoint y: 380, endPoint x: 569, endPoint y: 385, distance: 145.3
click at [569, 385] on div "Error (#131032) Invalid Test Phone Number" at bounding box center [747, 387] width 545 height 15
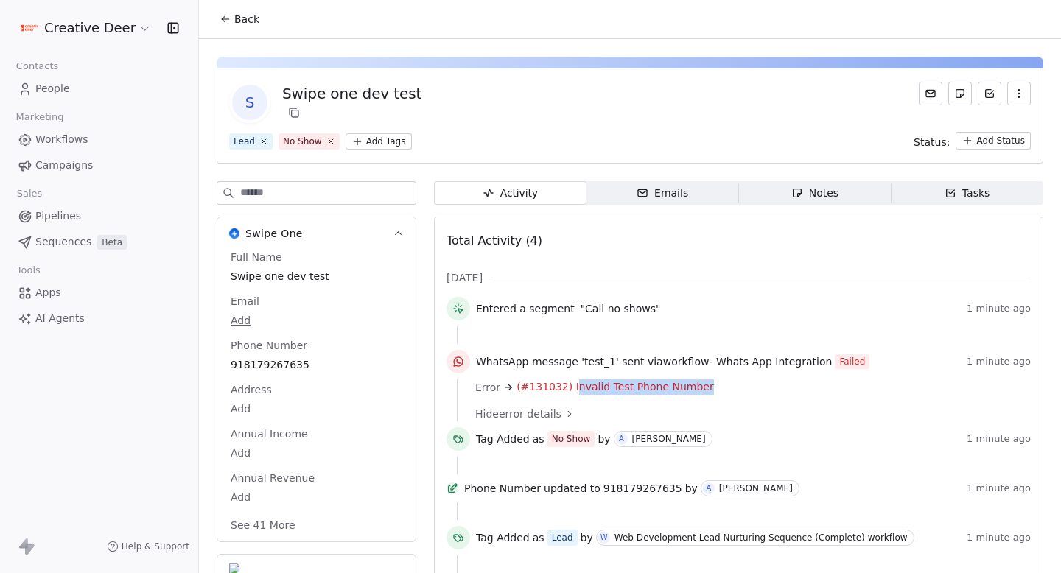
click at [569, 385] on span "(#131032) Invalid Test Phone Number" at bounding box center [616, 387] width 198 height 15
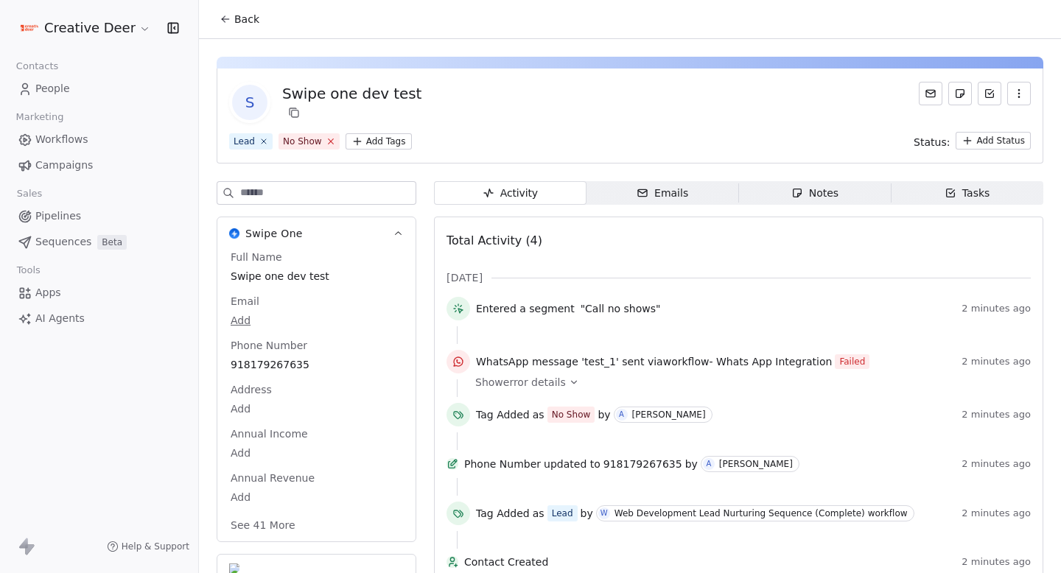
click at [329, 141] on icon at bounding box center [330, 141] width 5 height 5
click at [88, 139] on link "Workflows" at bounding box center [99, 139] width 175 height 24
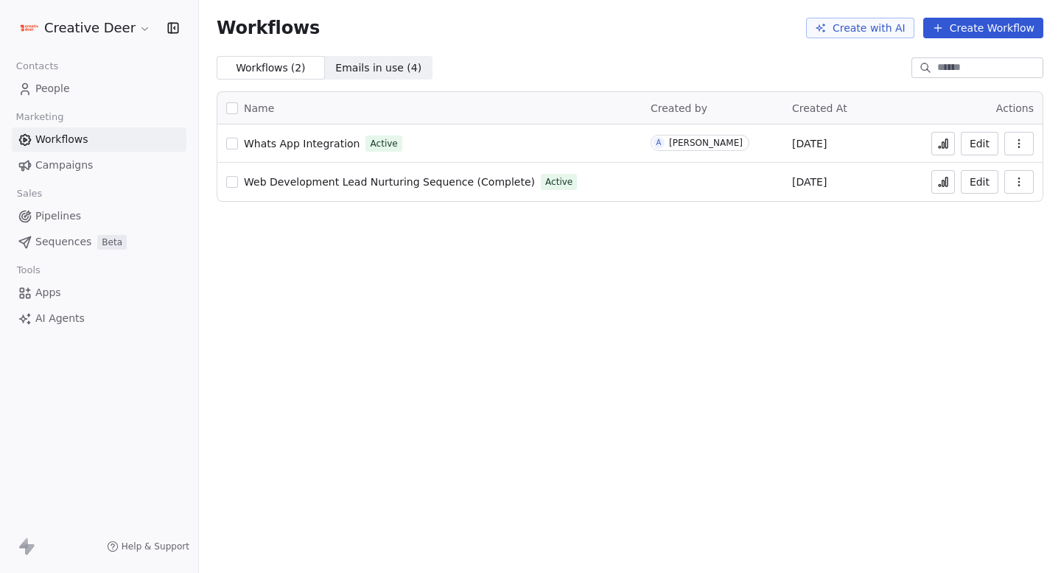
click at [301, 139] on span "Whats App Integration" at bounding box center [302, 144] width 116 height 12
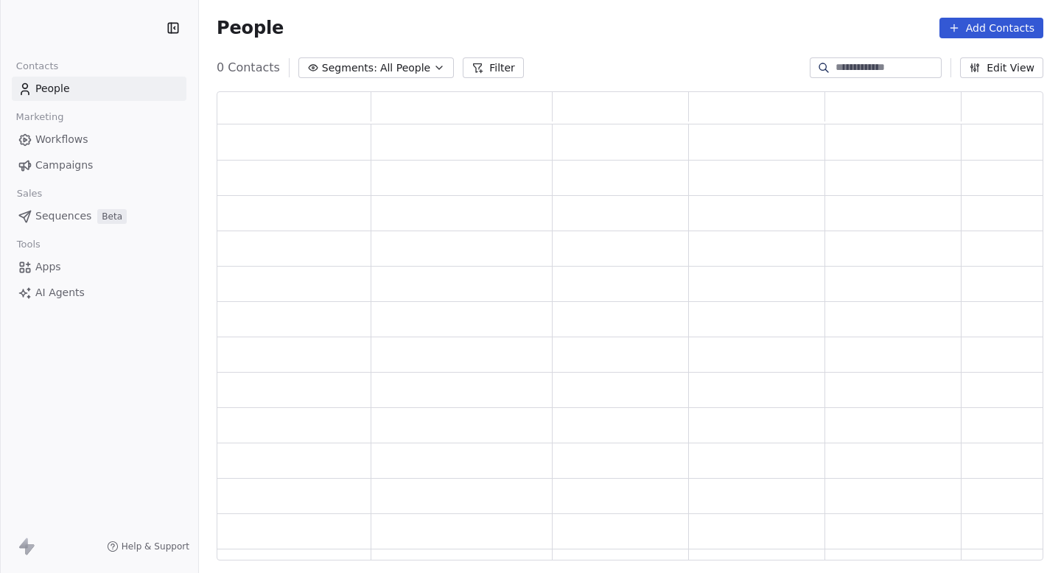
scroll to position [469, 827]
